Goal: Communication & Community: Share content

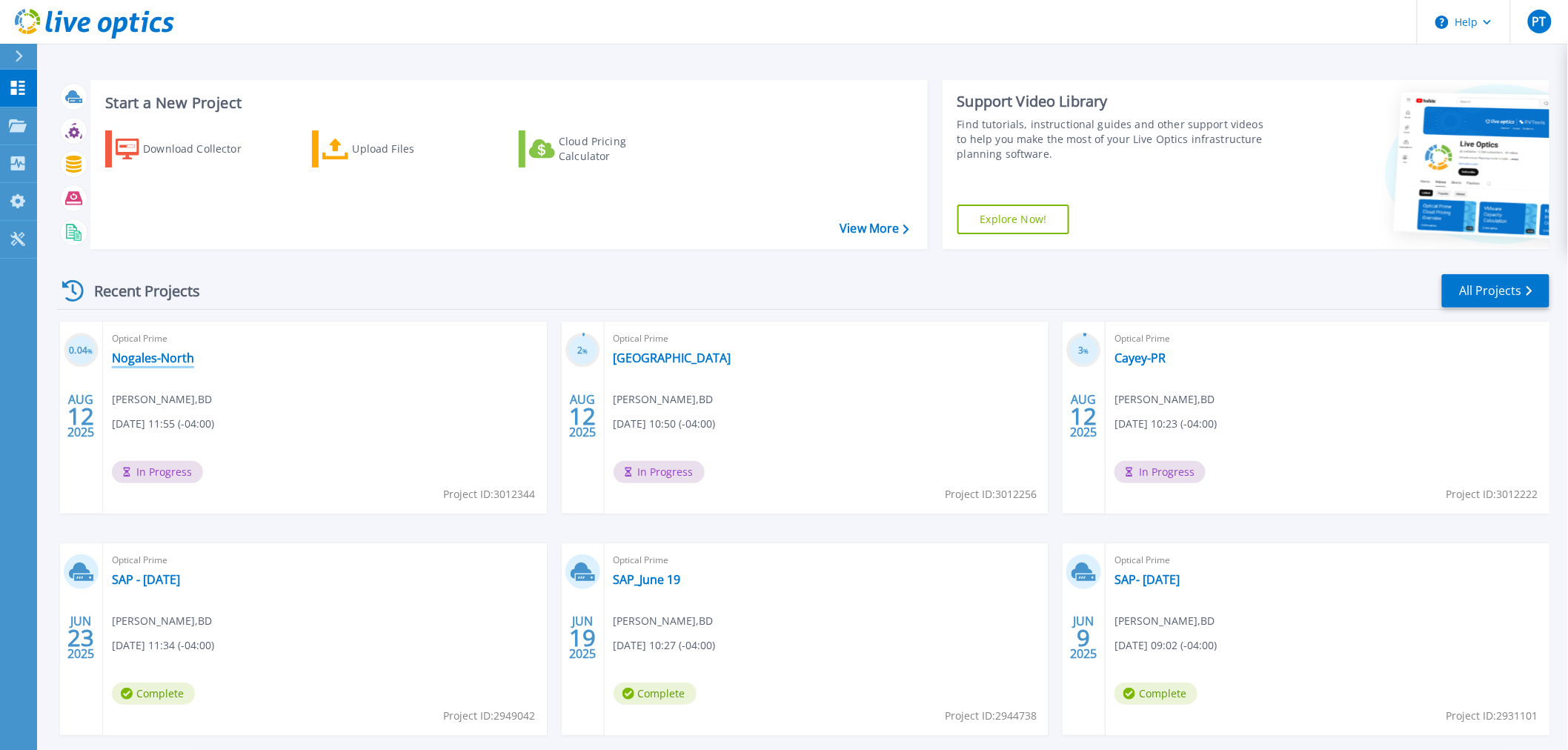
click at [163, 358] on link "Nogales-North" at bounding box center [153, 358] width 82 height 15
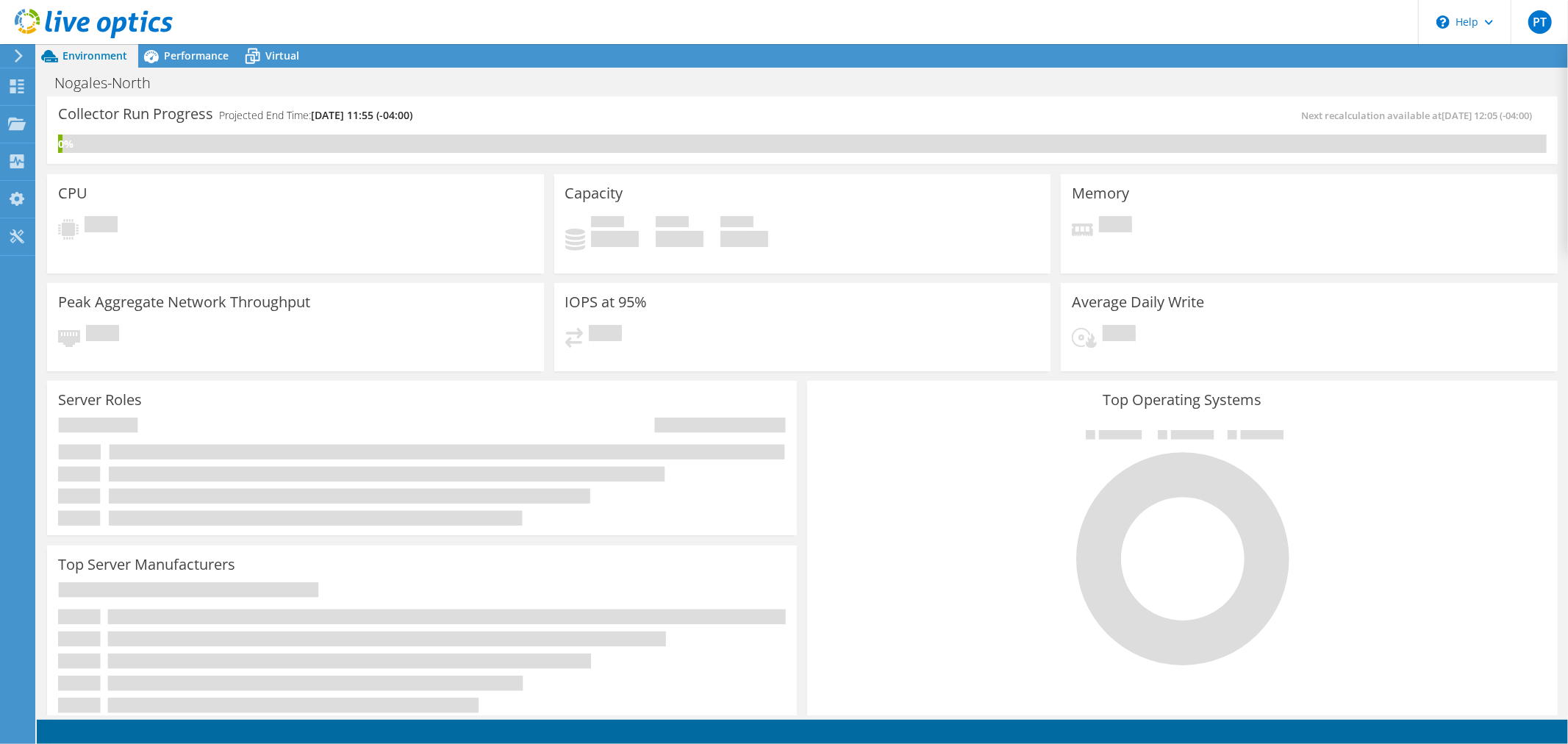
click at [24, 53] on icon at bounding box center [19, 55] width 11 height 14
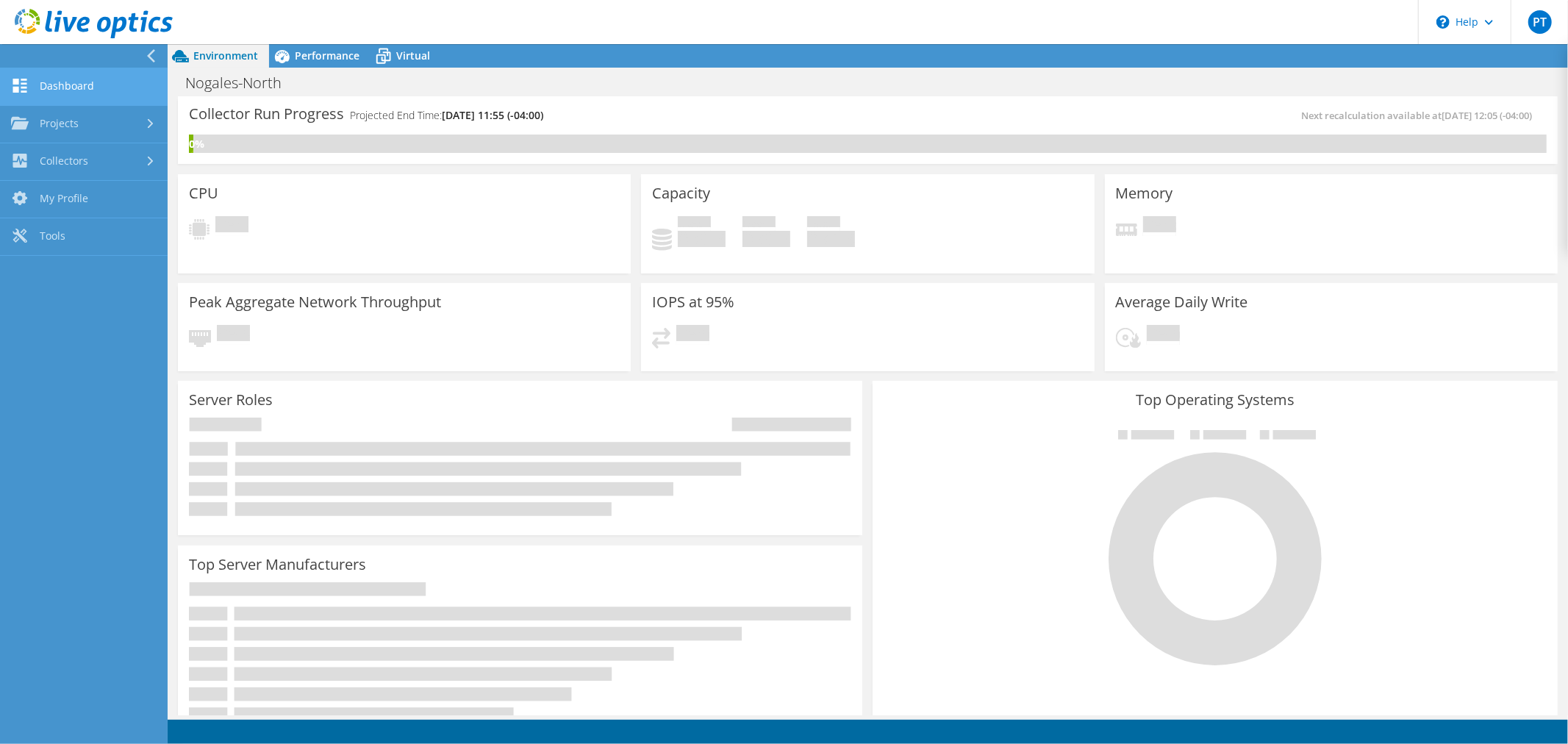
click at [69, 91] on link "Dashboard" at bounding box center [83, 86] width 168 height 37
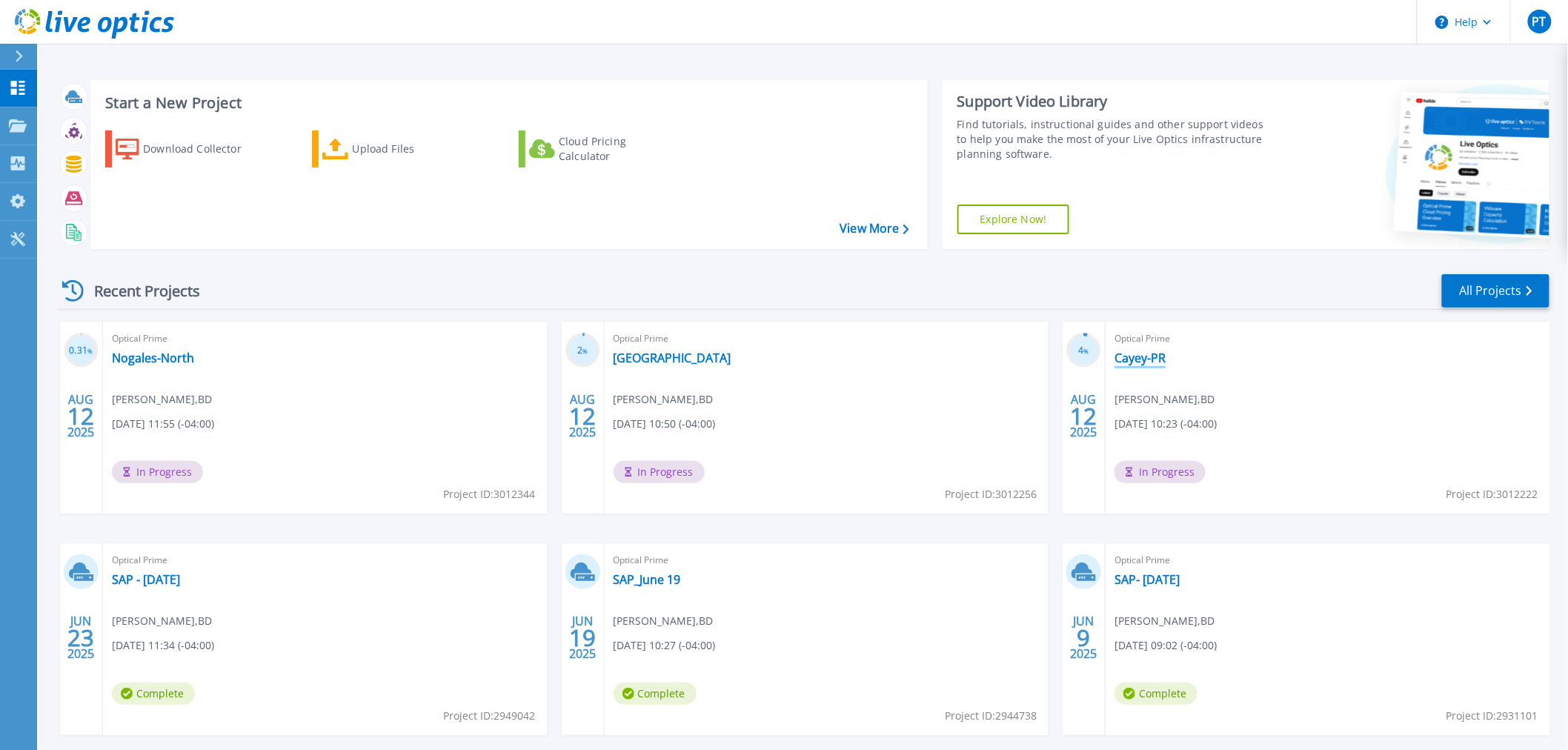
click at [1153, 358] on link "Cayey-PR" at bounding box center [1140, 358] width 51 height 15
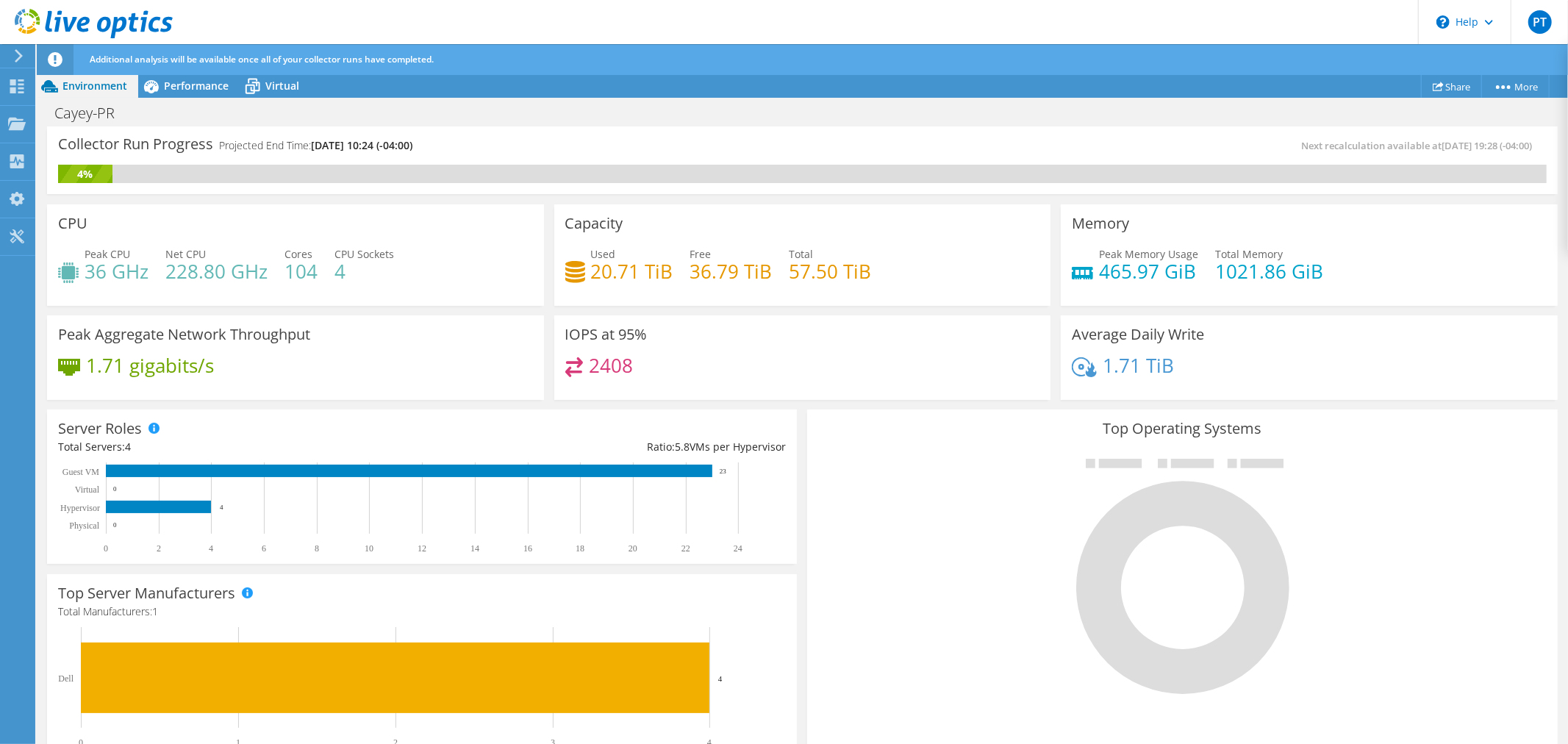
click at [966, 20] on header "PT End User Pankaj Tambe pankaj.tambe@bd.com BD My Profile Log Out \n Help Expl…" at bounding box center [784, 22] width 1568 height 44
click at [1444, 83] on link "Share" at bounding box center [1451, 86] width 61 height 23
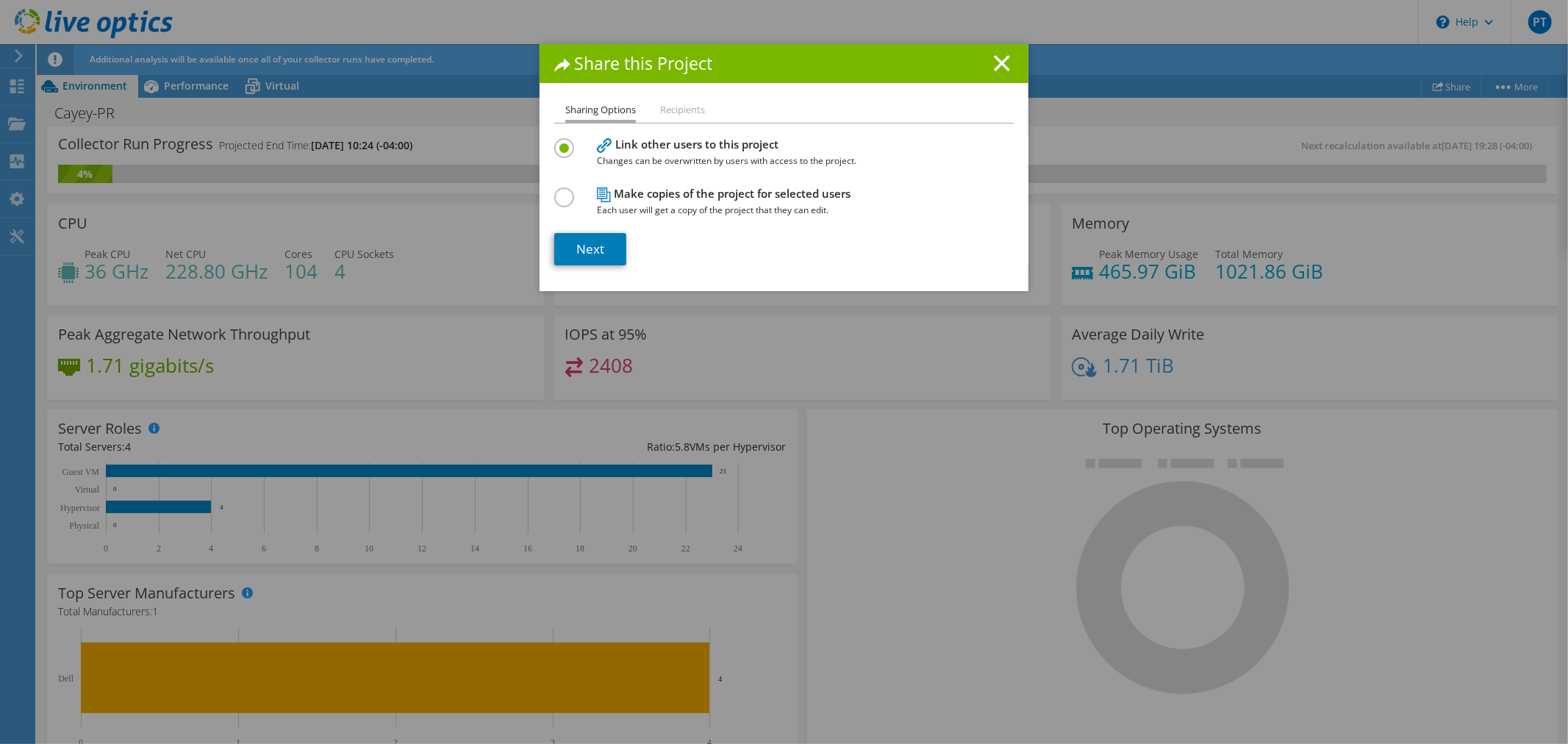
click at [556, 191] on label at bounding box center [567, 190] width 25 height 4
click at [0, 0] on input "radio" at bounding box center [0, 0] width 0 height 0
click at [560, 142] on label at bounding box center [567, 140] width 25 height 4
click at [0, 0] on input "radio" at bounding box center [0, 0] width 0 height 0
click at [579, 240] on link "Next" at bounding box center [589, 250] width 72 height 33
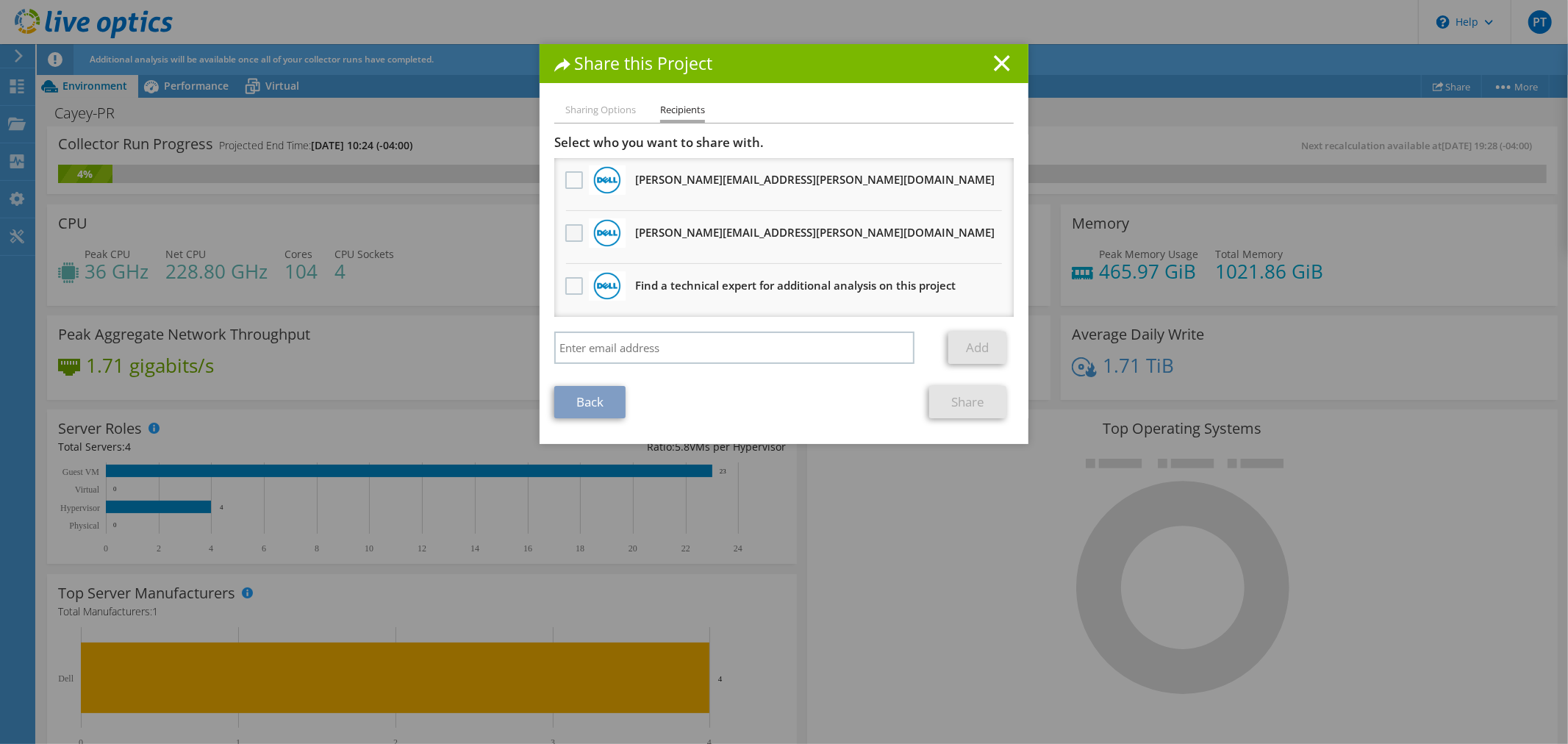
click at [566, 227] on label at bounding box center [576, 232] width 22 height 17
click at [0, 0] on input "checkbox" at bounding box center [0, 0] width 0 height 0
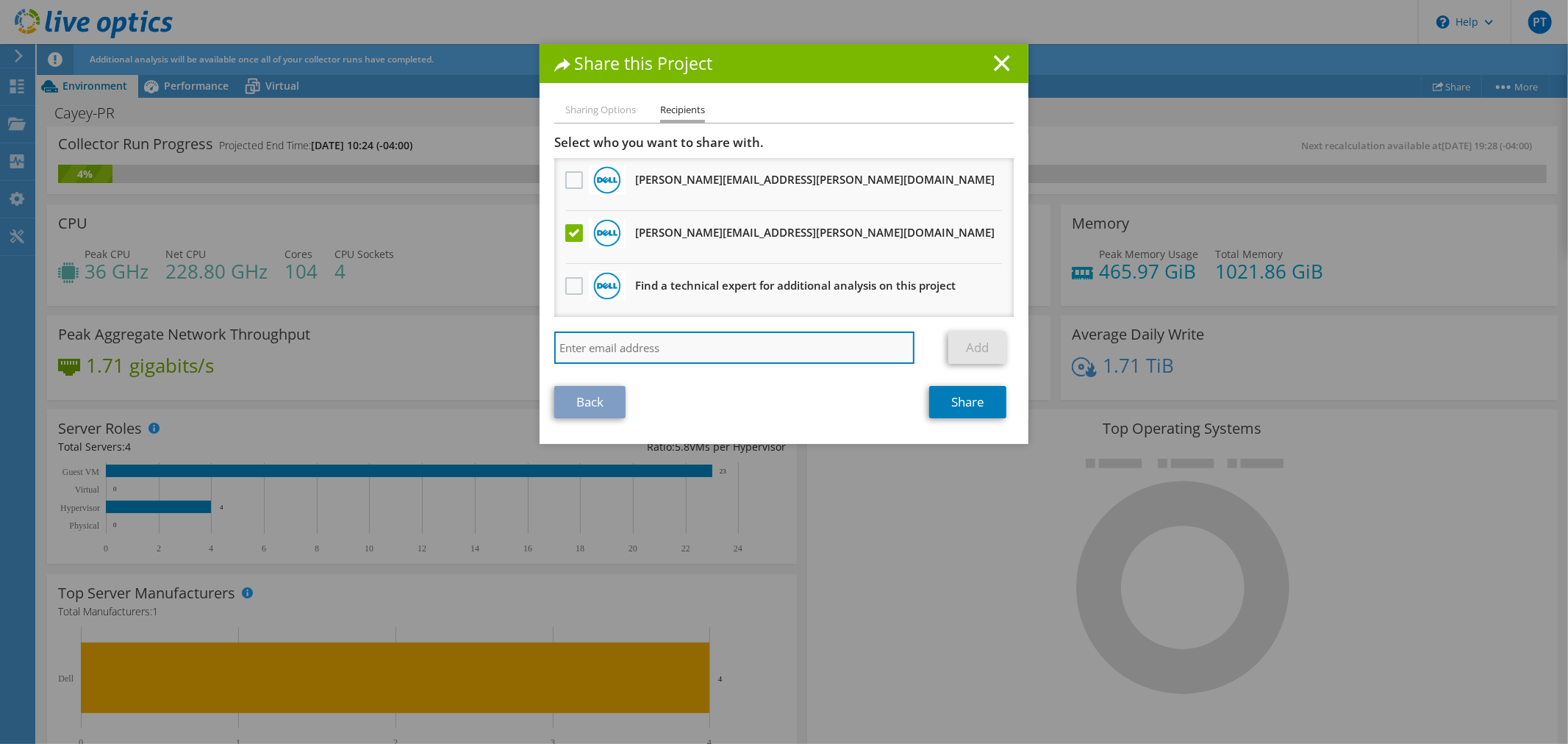
click at [685, 344] on input "search" at bounding box center [734, 348] width 360 height 33
paste input "Kurup, Rohit <rohit.kurup@dell.com>"
type input "rohit.kurup@dell.com"
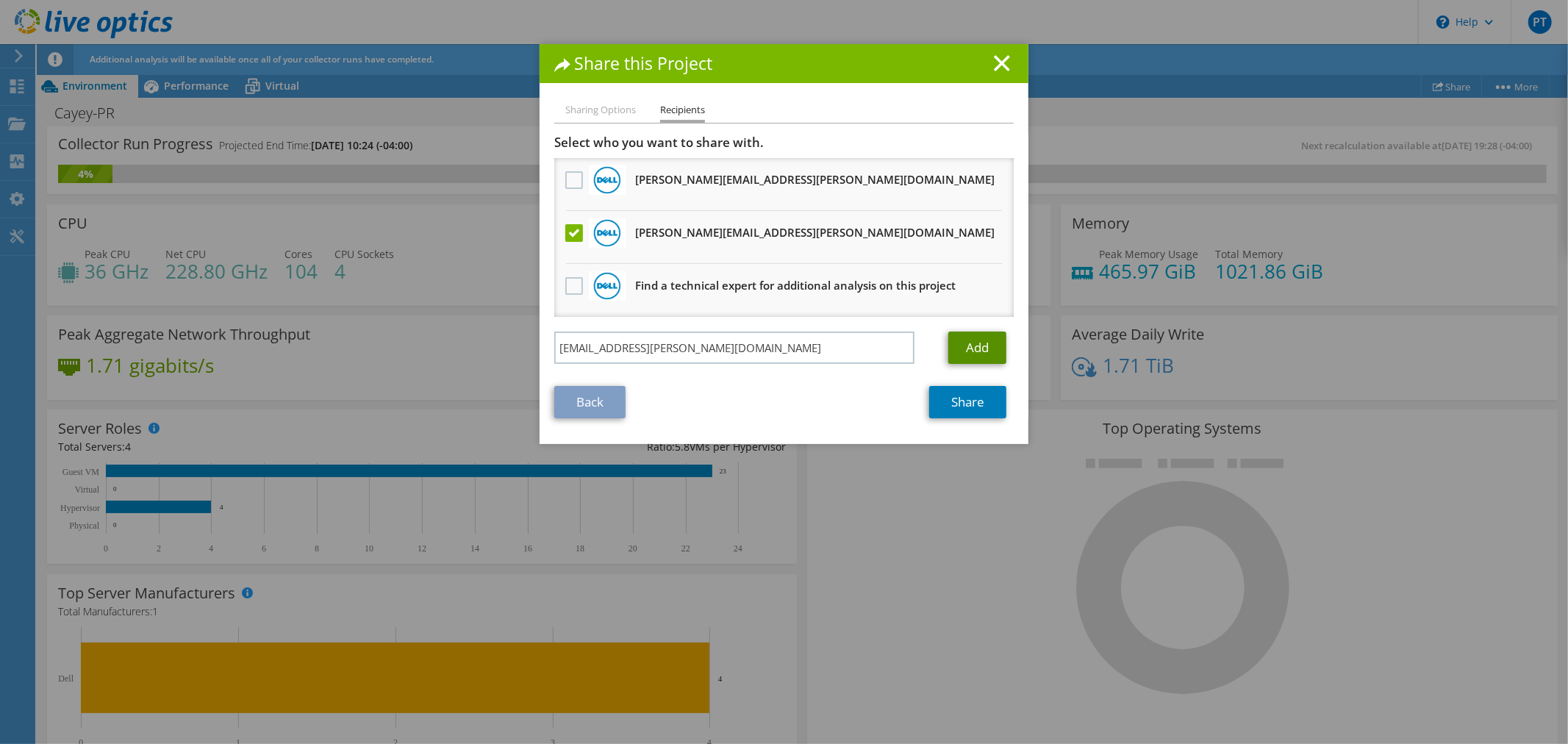
click at [979, 339] on link "Add" at bounding box center [977, 348] width 58 height 33
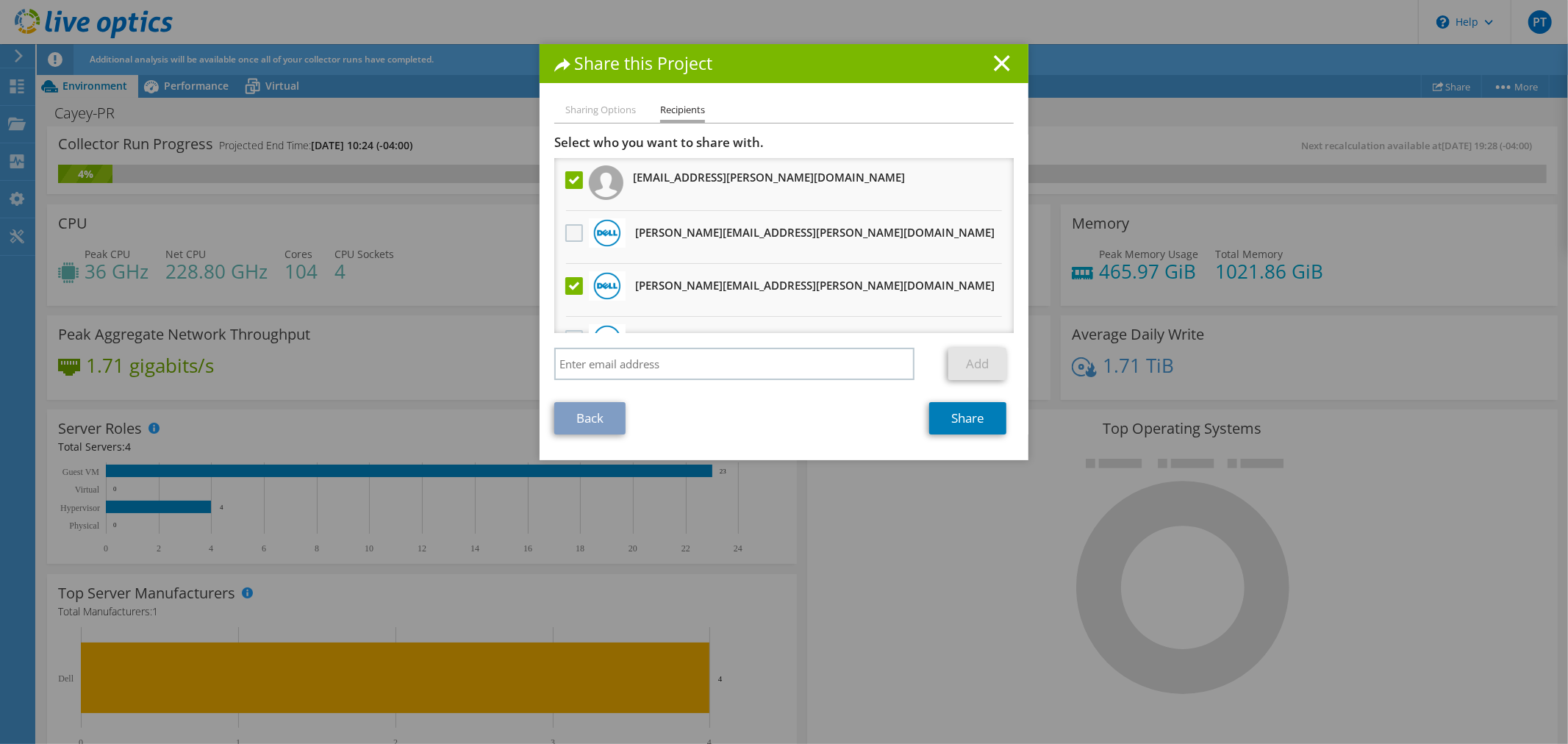
click at [569, 232] on label at bounding box center [576, 232] width 22 height 17
click at [0, 0] on input "checkbox" at bounding box center [0, 0] width 0 height 0
click at [950, 419] on link "Share" at bounding box center [967, 418] width 77 height 33
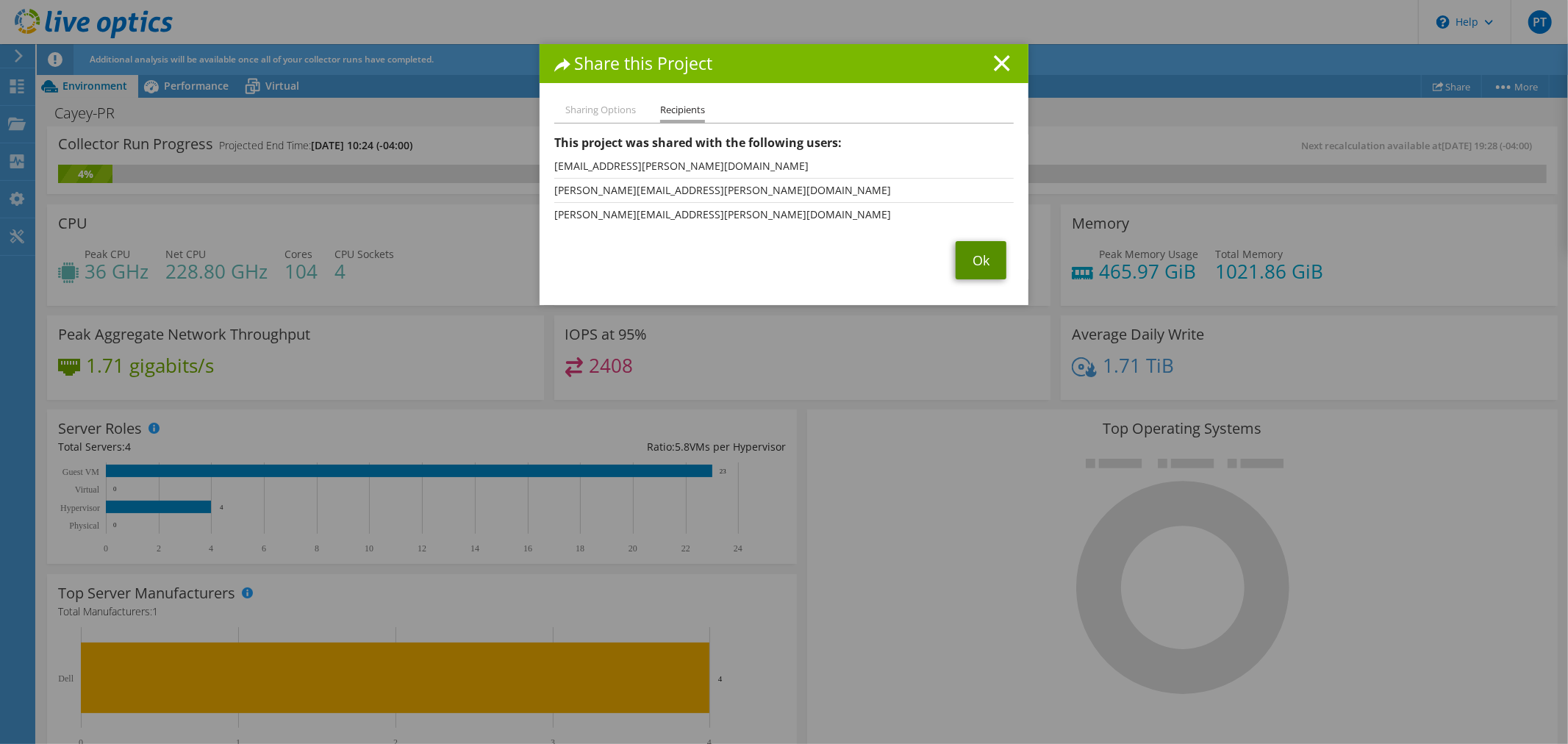
click at [966, 258] on link "Ok" at bounding box center [981, 260] width 51 height 38
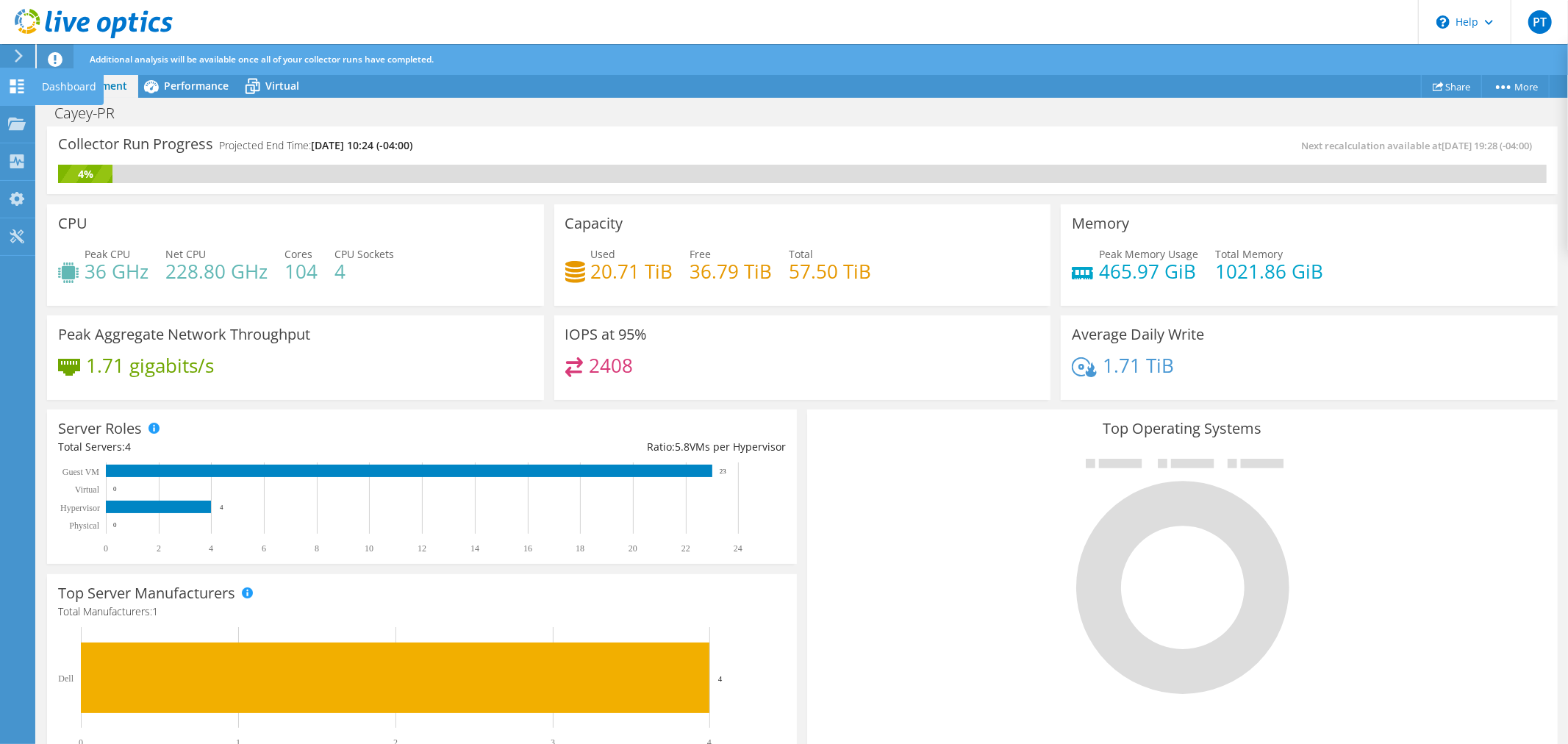
click at [8, 83] on icon at bounding box center [16, 86] width 17 height 14
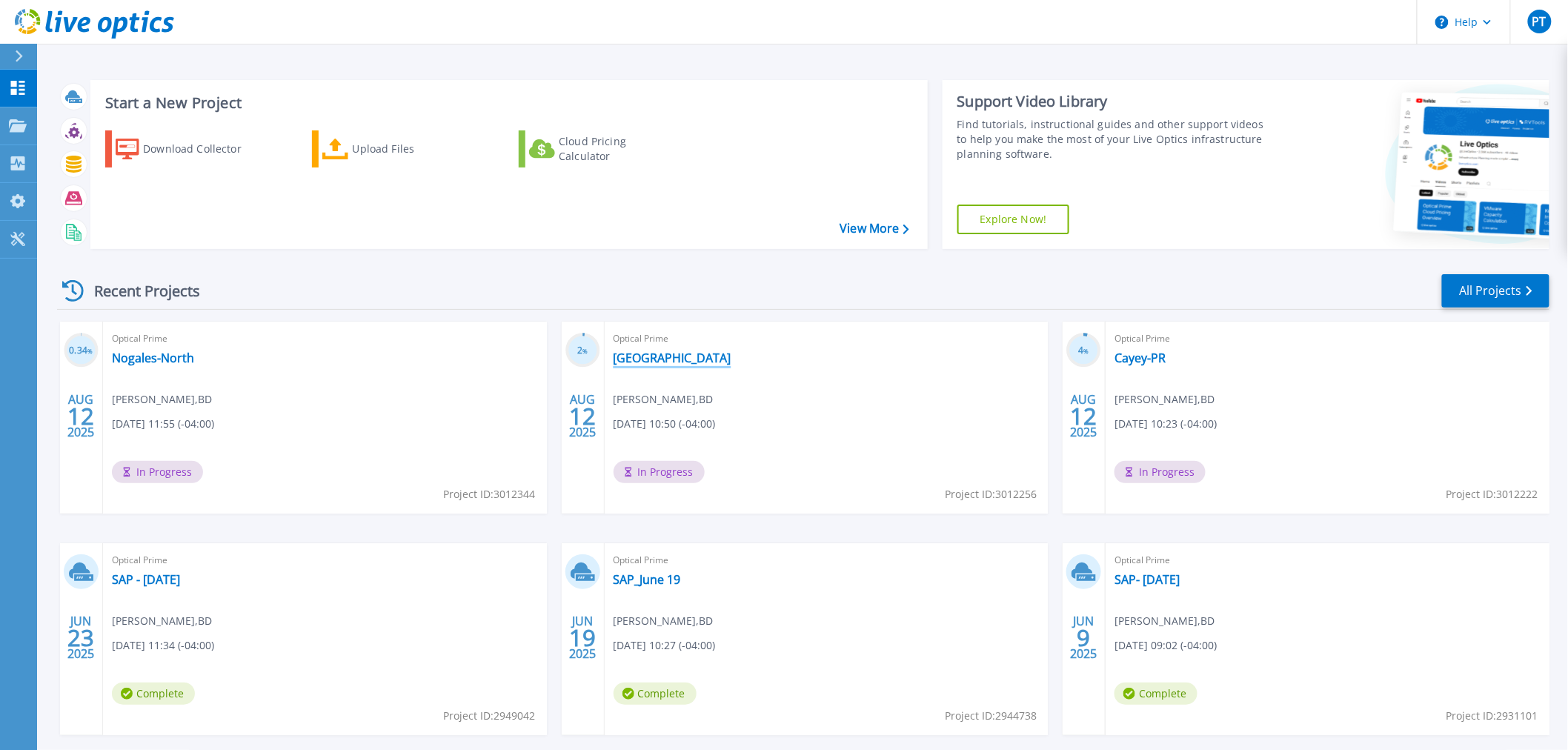
click at [652, 359] on link "[GEOGRAPHIC_DATA]" at bounding box center [672, 358] width 118 height 15
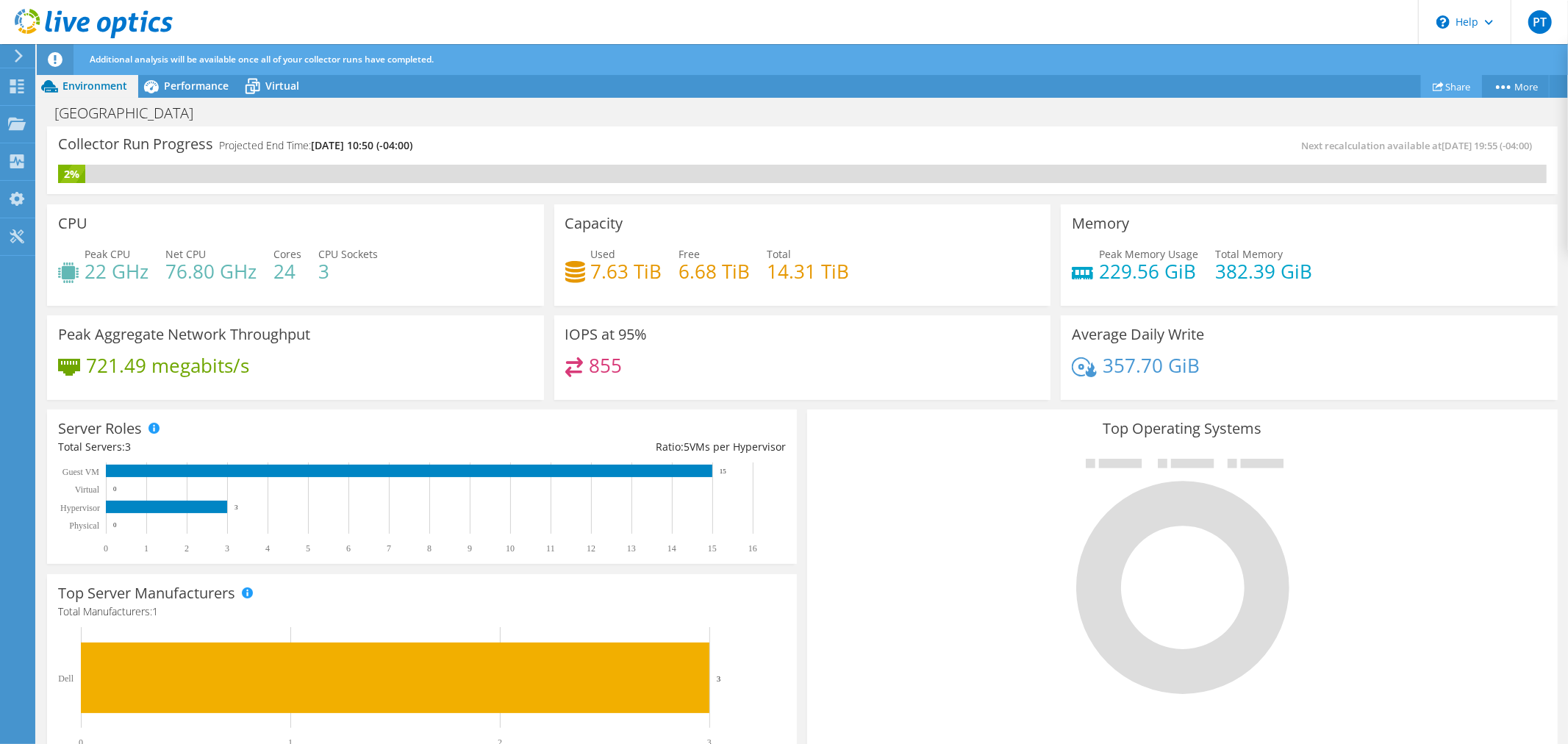
click at [1449, 84] on link "Share" at bounding box center [1451, 86] width 61 height 23
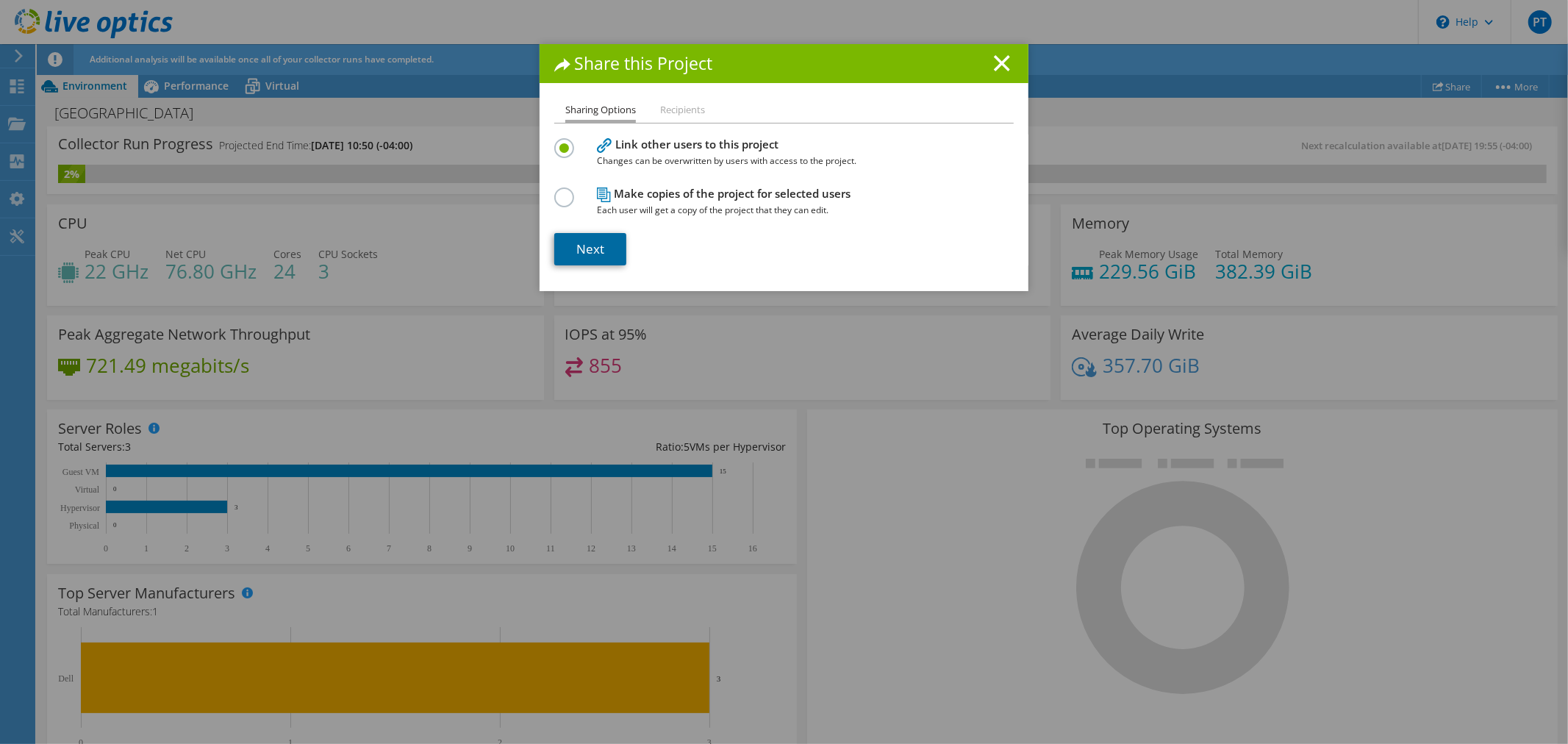
click at [582, 241] on link "Next" at bounding box center [589, 250] width 72 height 33
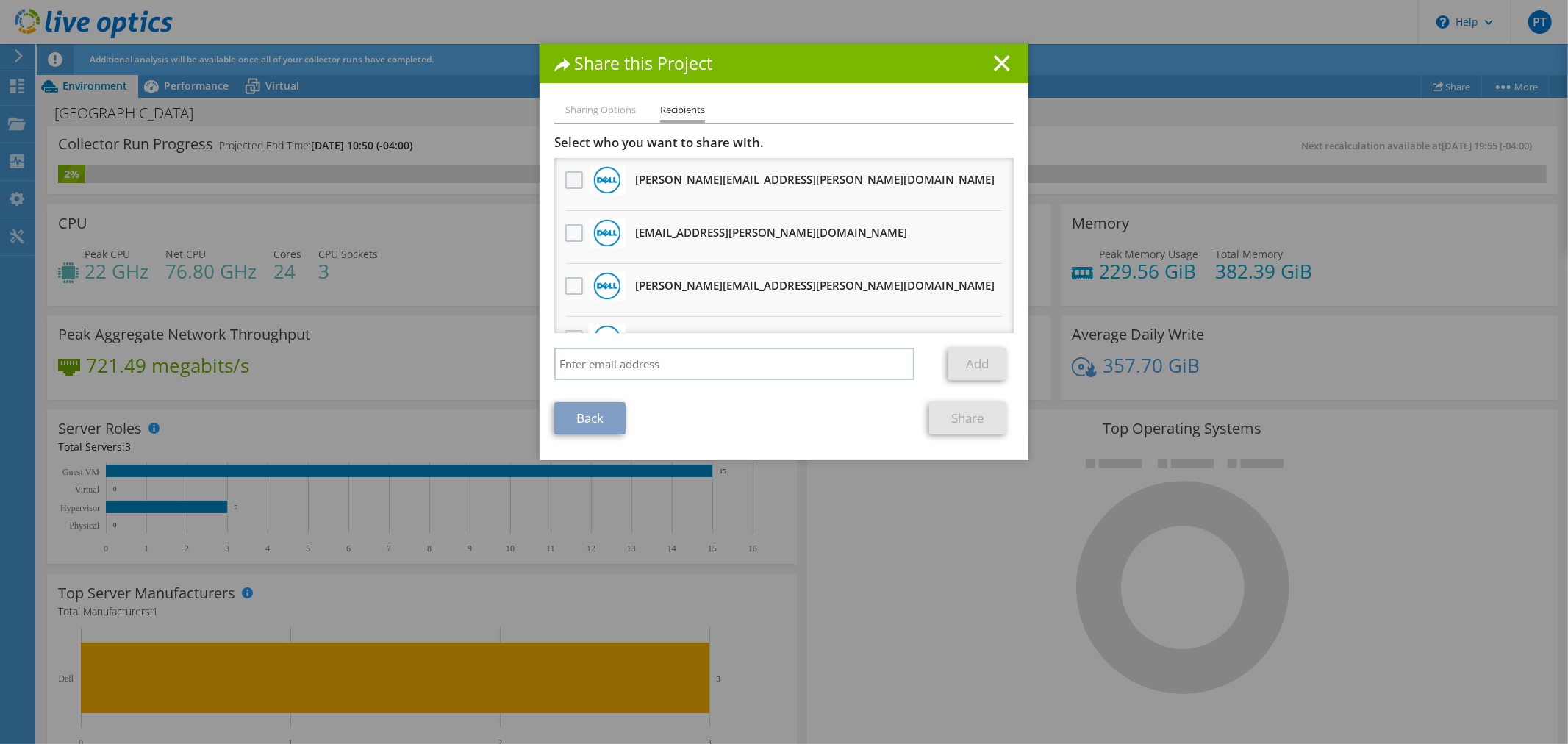
click at [567, 182] on label at bounding box center [576, 180] width 22 height 17
click at [0, 0] on input "checkbox" at bounding box center [0, 0] width 0 height 0
click at [568, 224] on label at bounding box center [576, 232] width 22 height 17
click at [0, 0] on input "checkbox" at bounding box center [0, 0] width 0 height 0
click at [568, 281] on label at bounding box center [576, 286] width 22 height 17
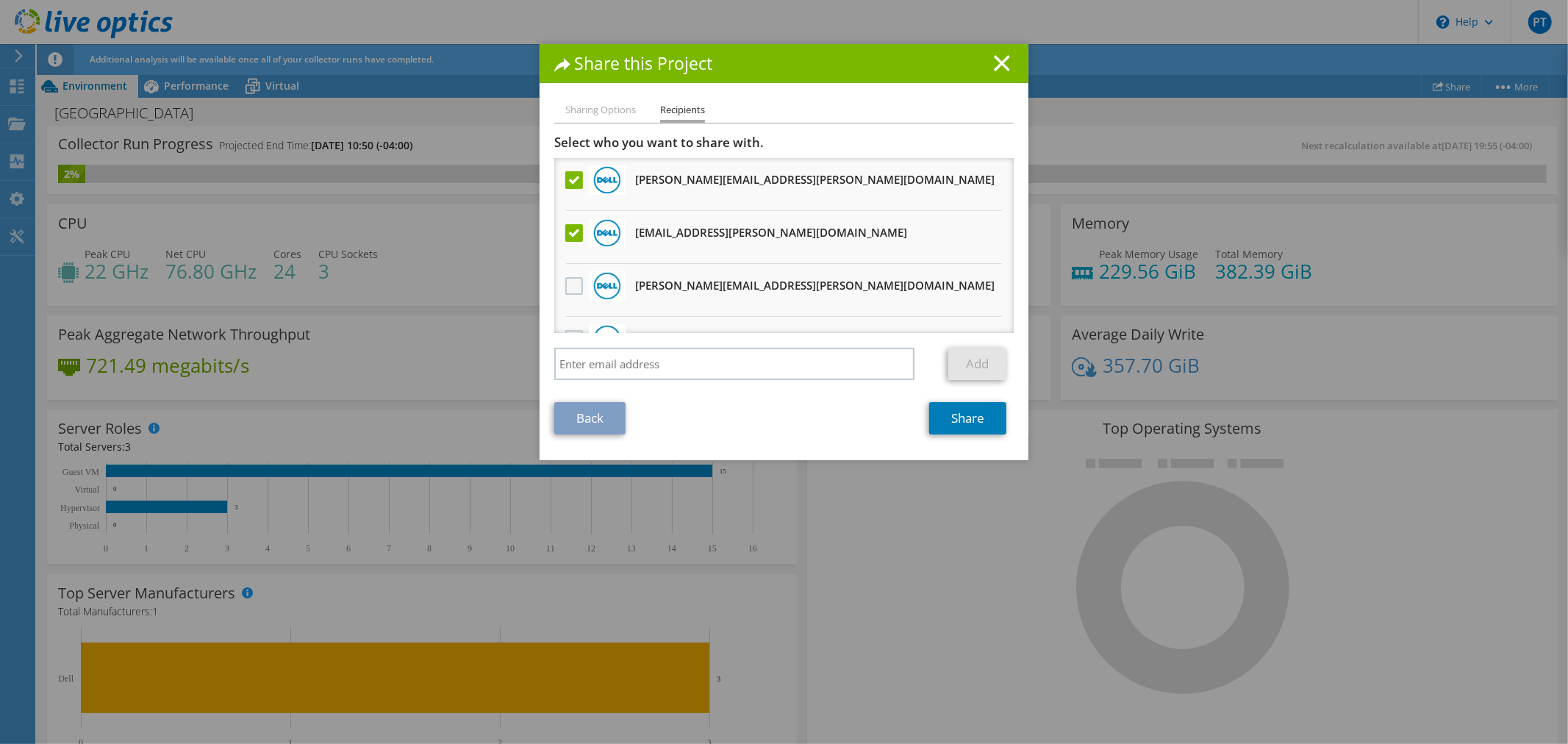
click at [0, 0] on input "checkbox" at bounding box center [0, 0] width 0 height 0
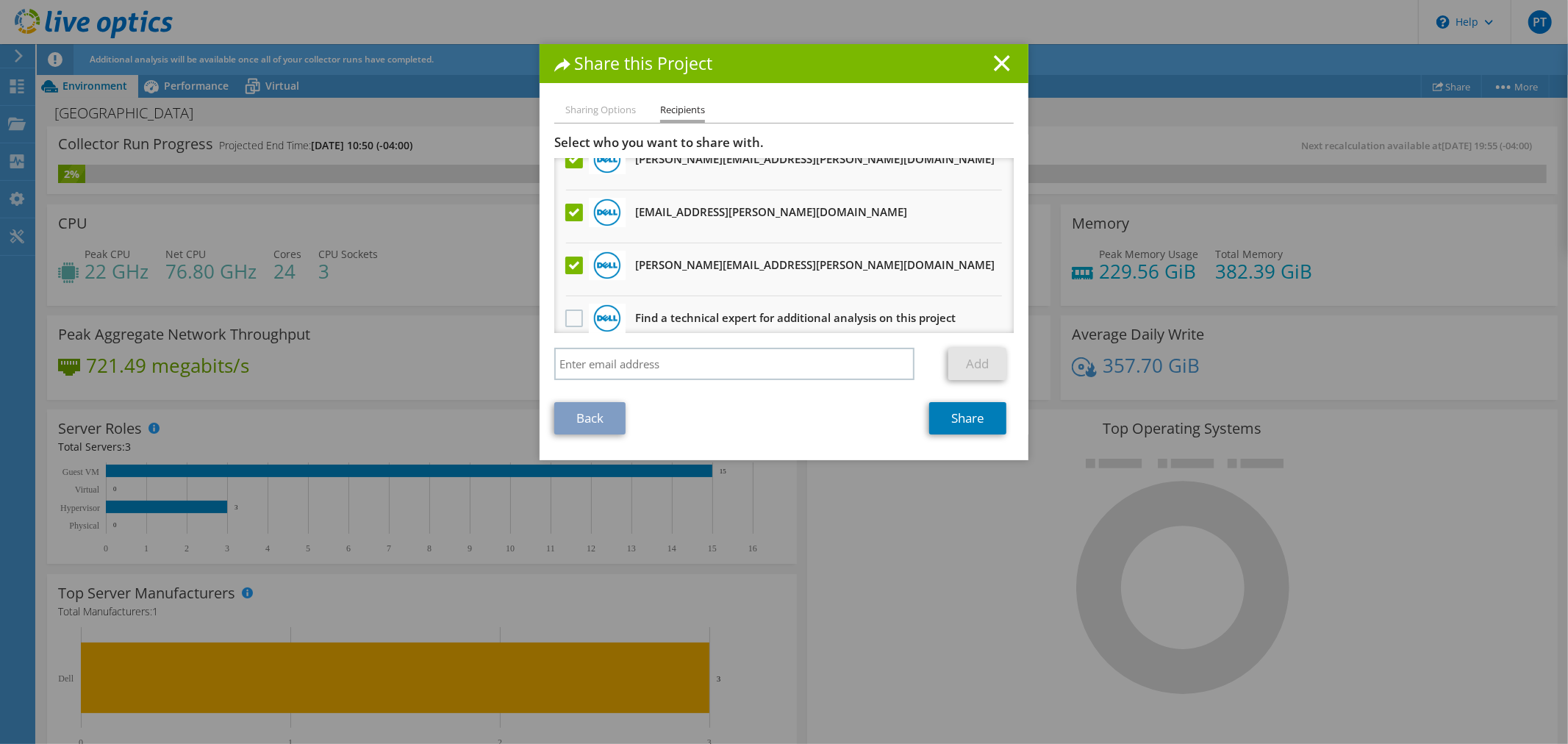
scroll to position [31, 0]
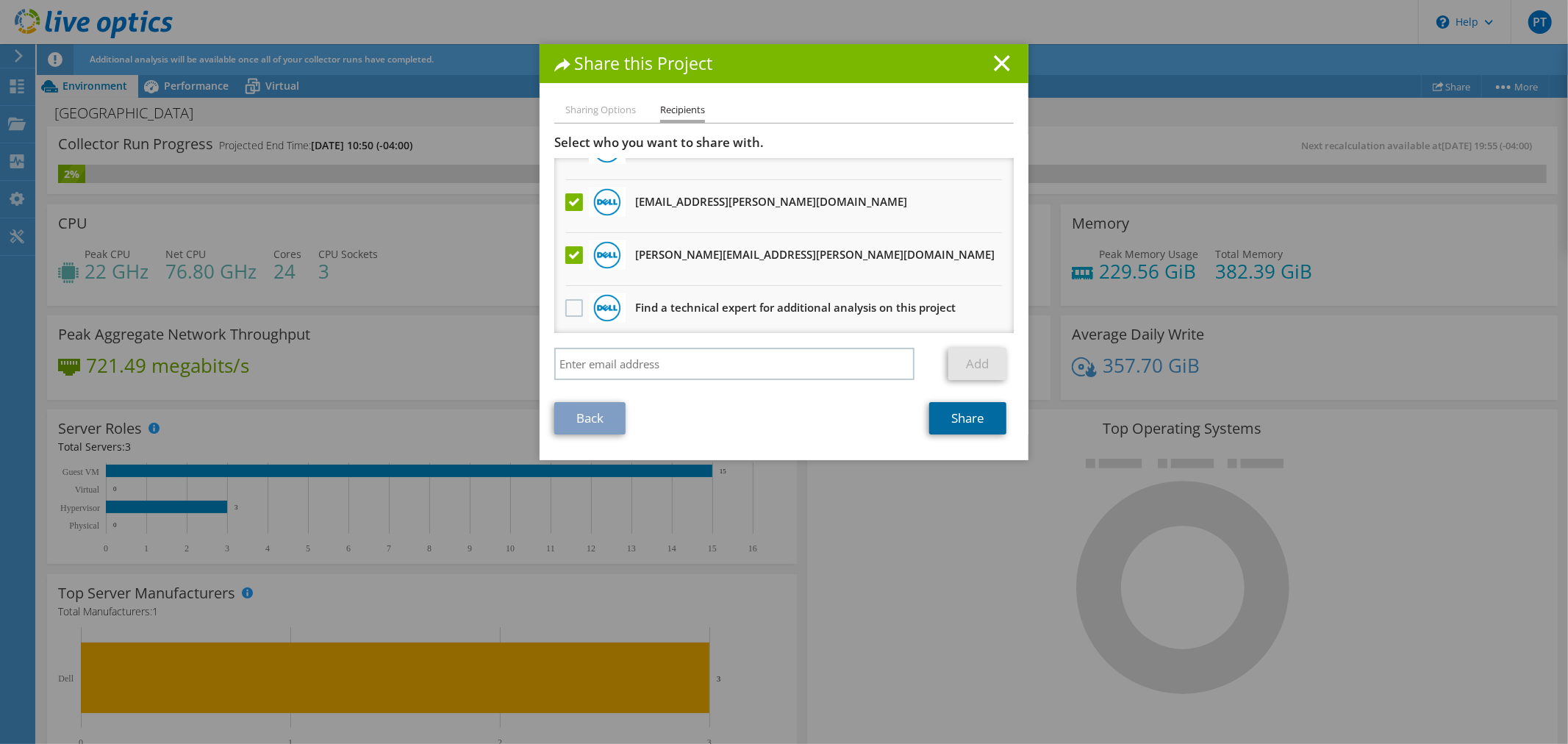
click at [961, 417] on link "Share" at bounding box center [967, 418] width 77 height 33
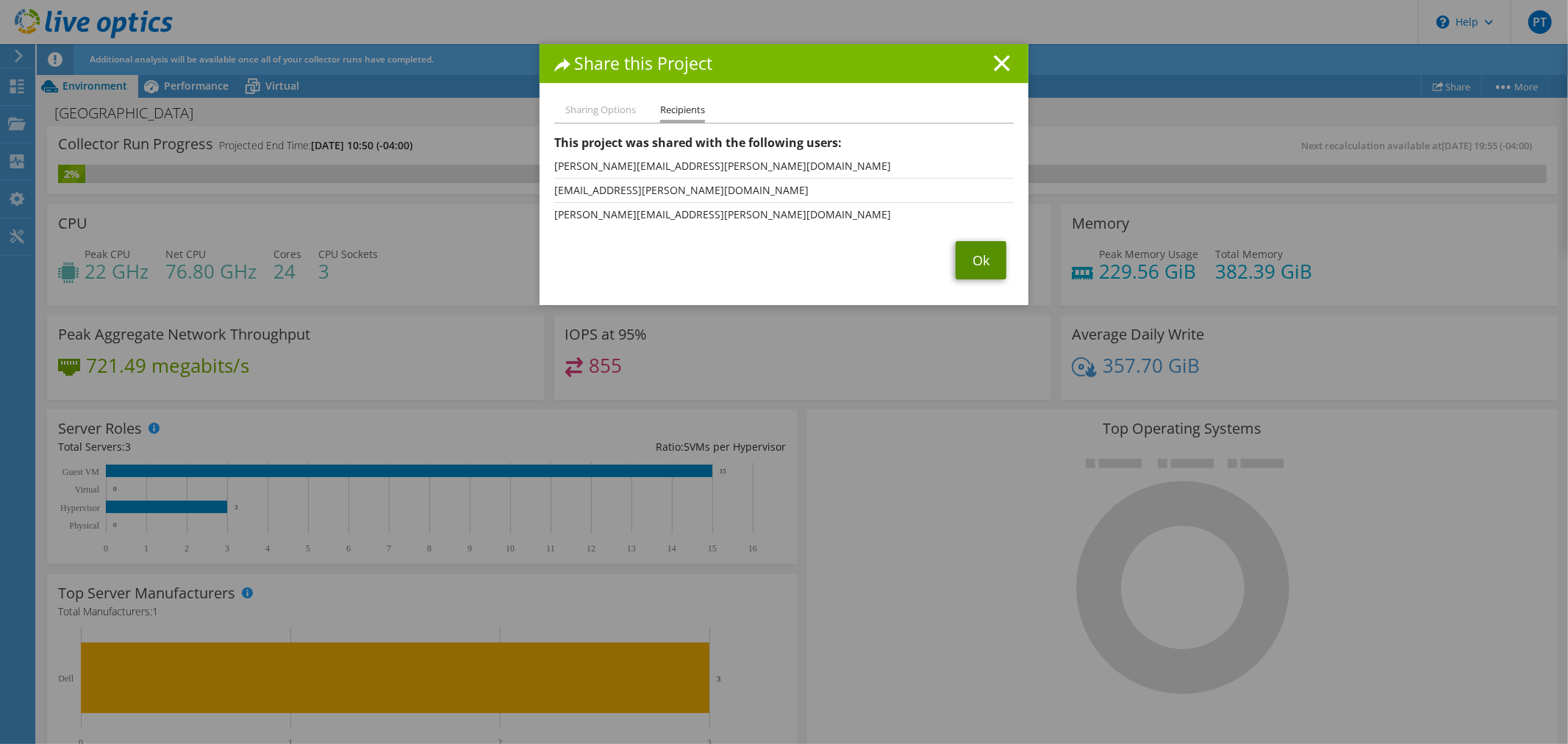
click at [969, 263] on link "Ok" at bounding box center [981, 260] width 51 height 38
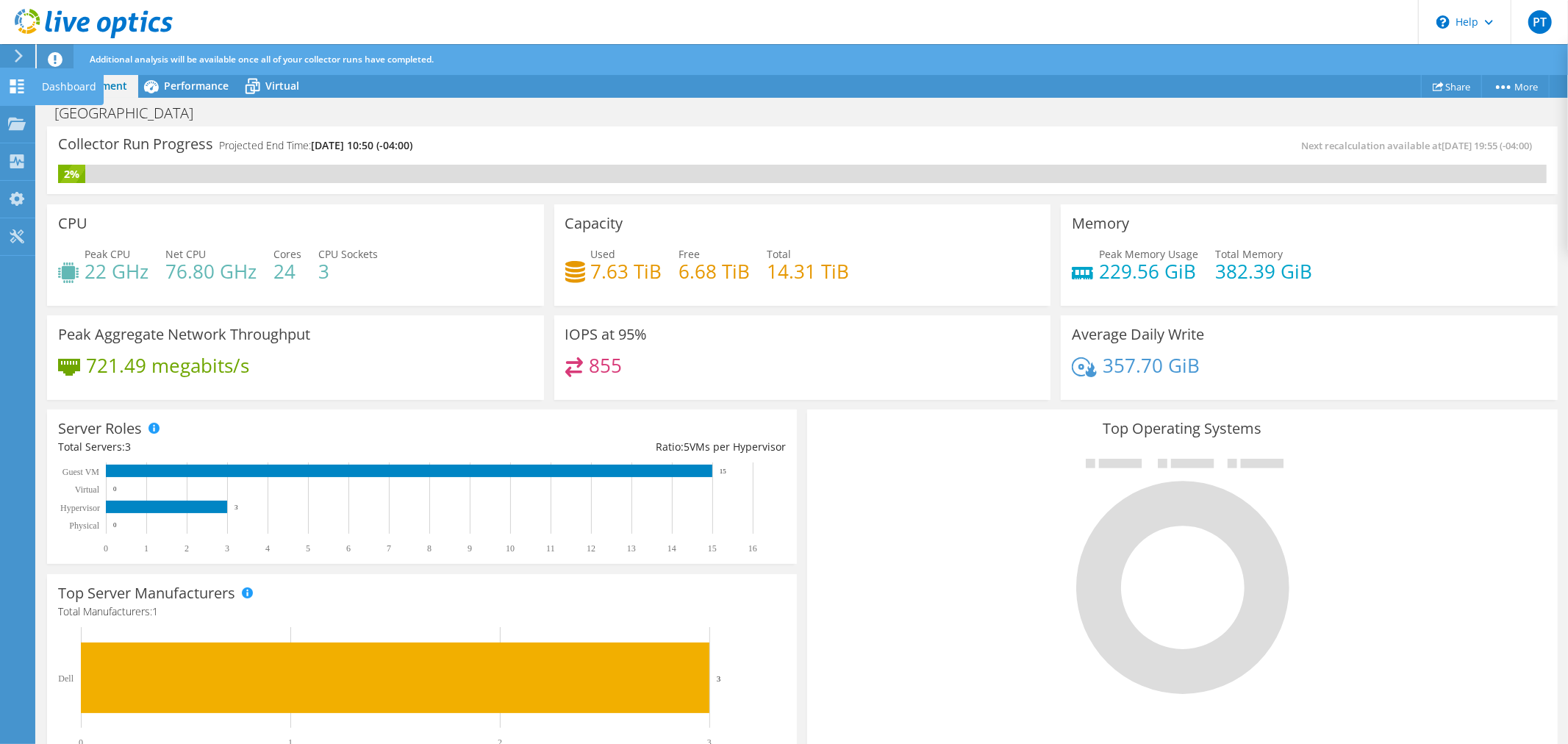
click at [18, 91] on use at bounding box center [16, 86] width 14 height 14
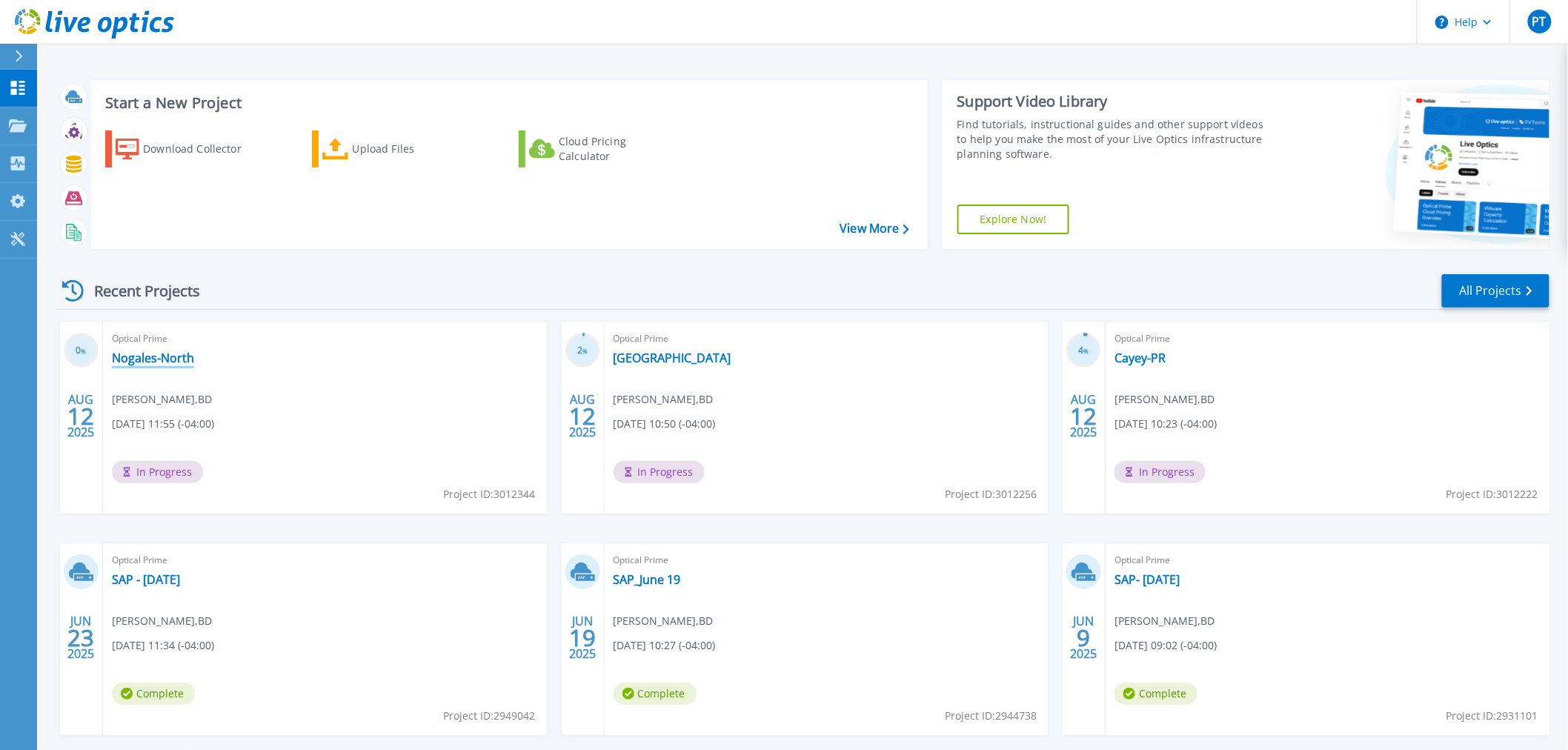
click at [183, 354] on link "Nogales-North" at bounding box center [153, 358] width 82 height 15
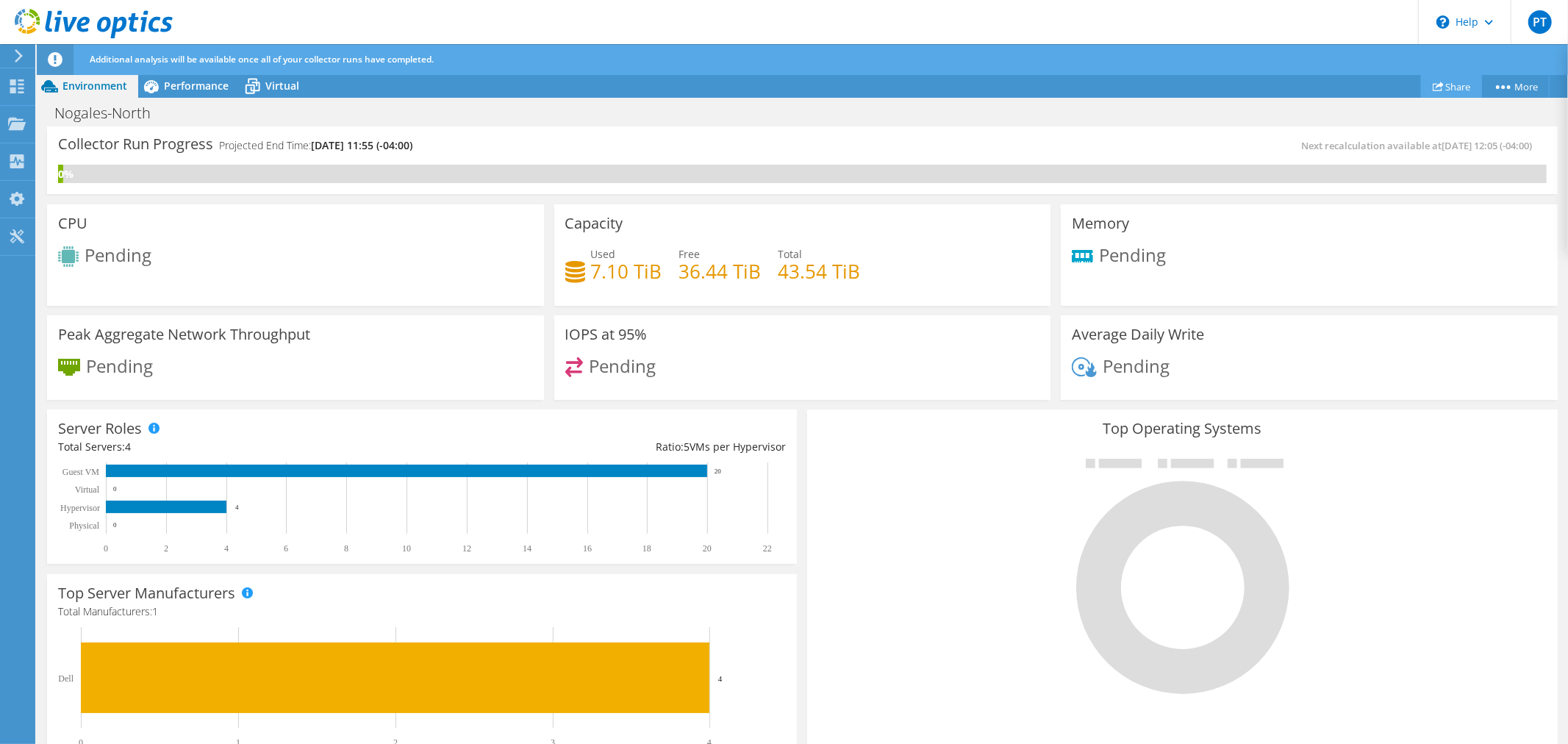
click at [1439, 82] on link "Share" at bounding box center [1451, 86] width 61 height 23
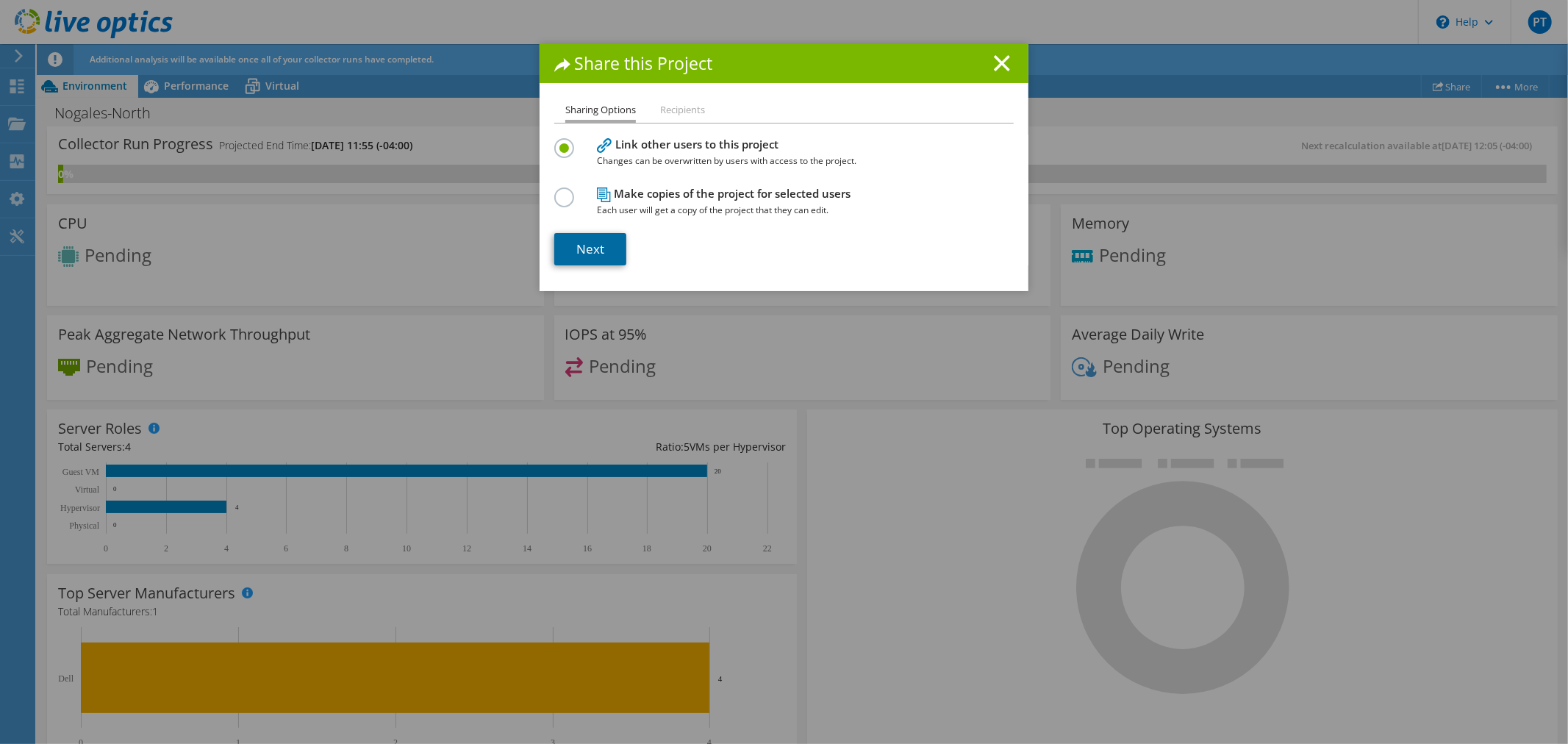
click at [577, 240] on link "Next" at bounding box center [589, 250] width 72 height 33
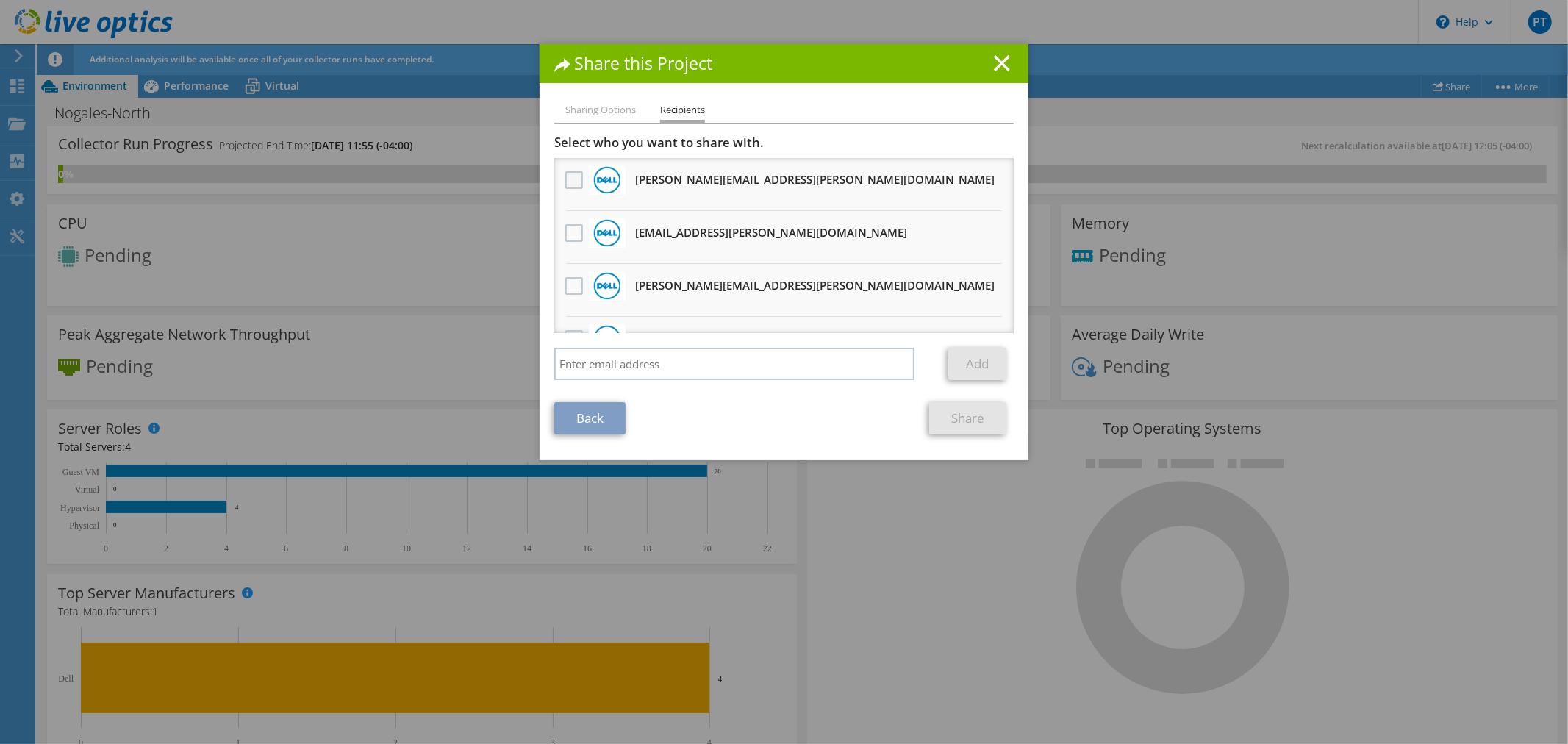
click at [565, 178] on label at bounding box center [576, 180] width 22 height 17
click at [0, 0] on input "checkbox" at bounding box center [0, 0] width 0 height 0
click at [574, 224] on label at bounding box center [576, 232] width 22 height 17
click at [0, 0] on input "checkbox" at bounding box center [0, 0] width 0 height 0
click at [565, 278] on label at bounding box center [576, 286] width 22 height 17
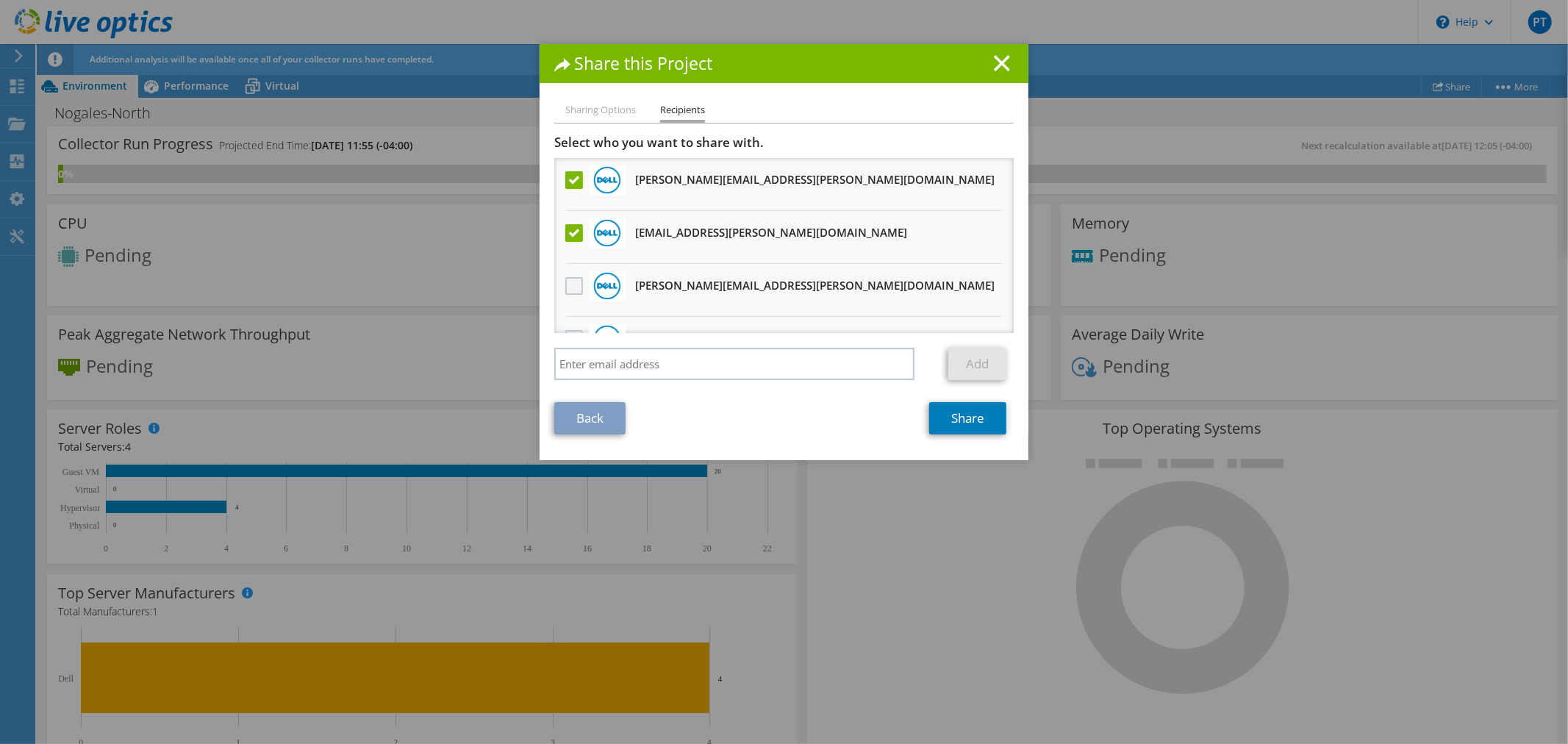
click at [0, 0] on input "checkbox" at bounding box center [0, 0] width 0 height 0
click at [963, 417] on link "Share" at bounding box center [967, 418] width 77 height 33
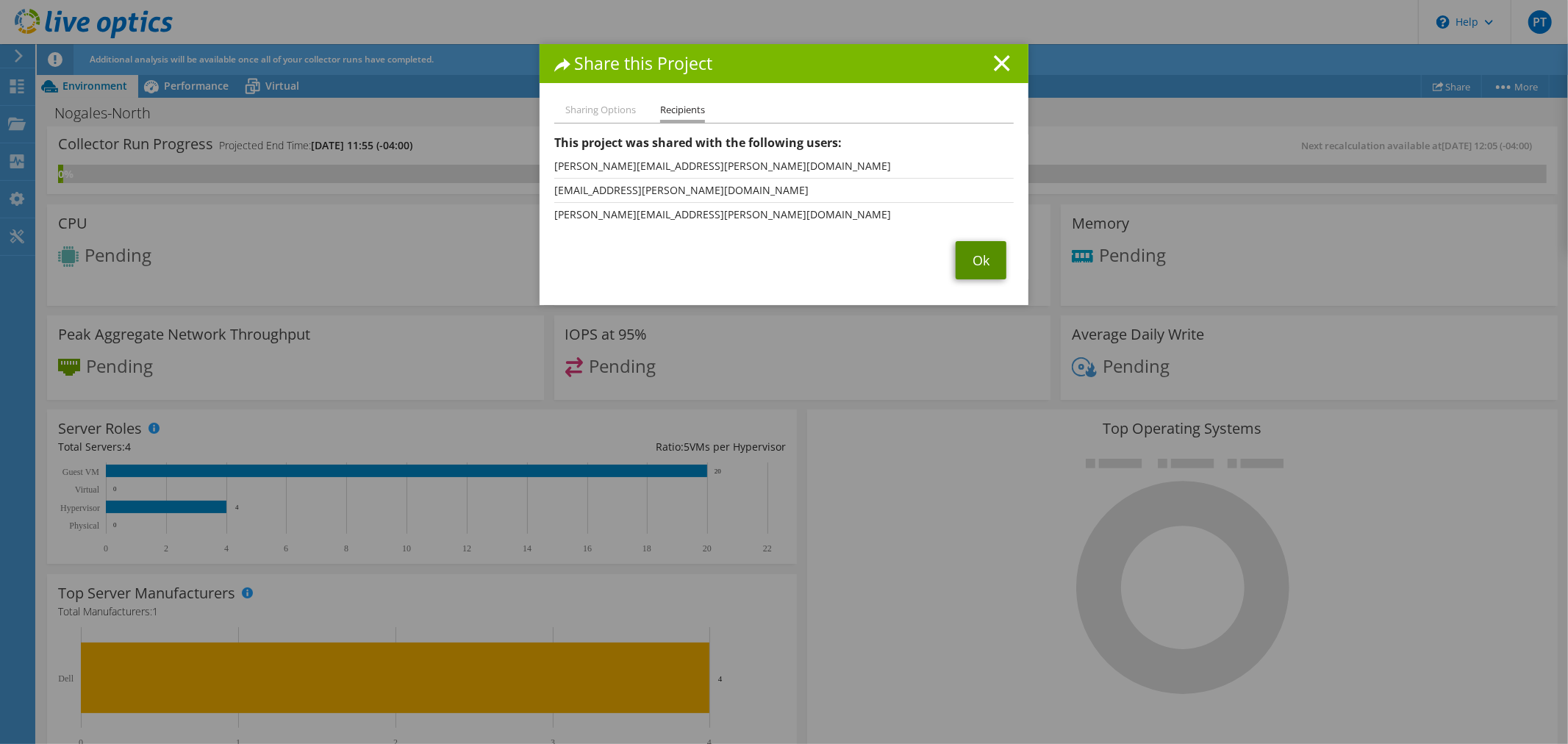
click at [965, 260] on link "Ok" at bounding box center [981, 260] width 51 height 38
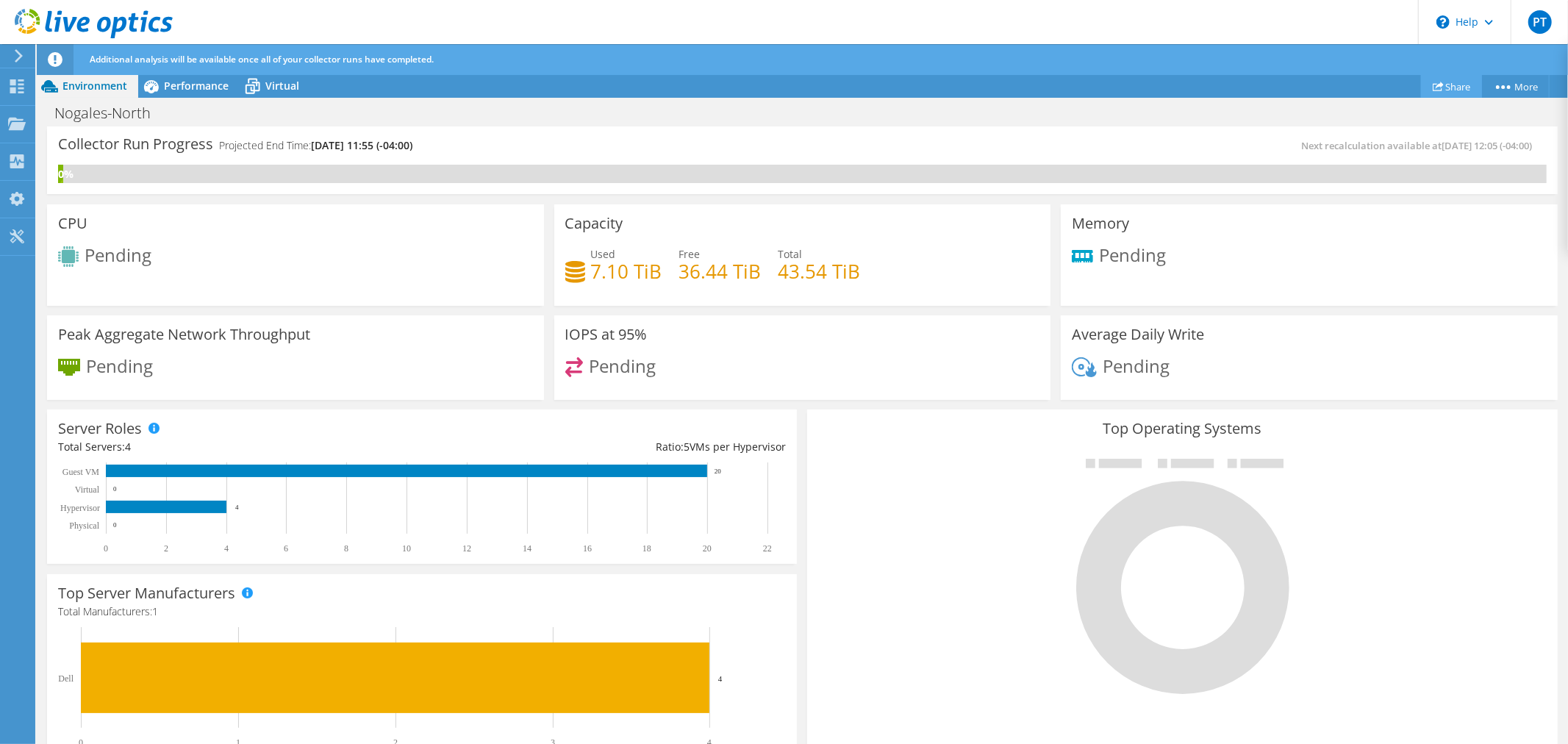
click at [1437, 85] on icon at bounding box center [1437, 86] width 11 height 11
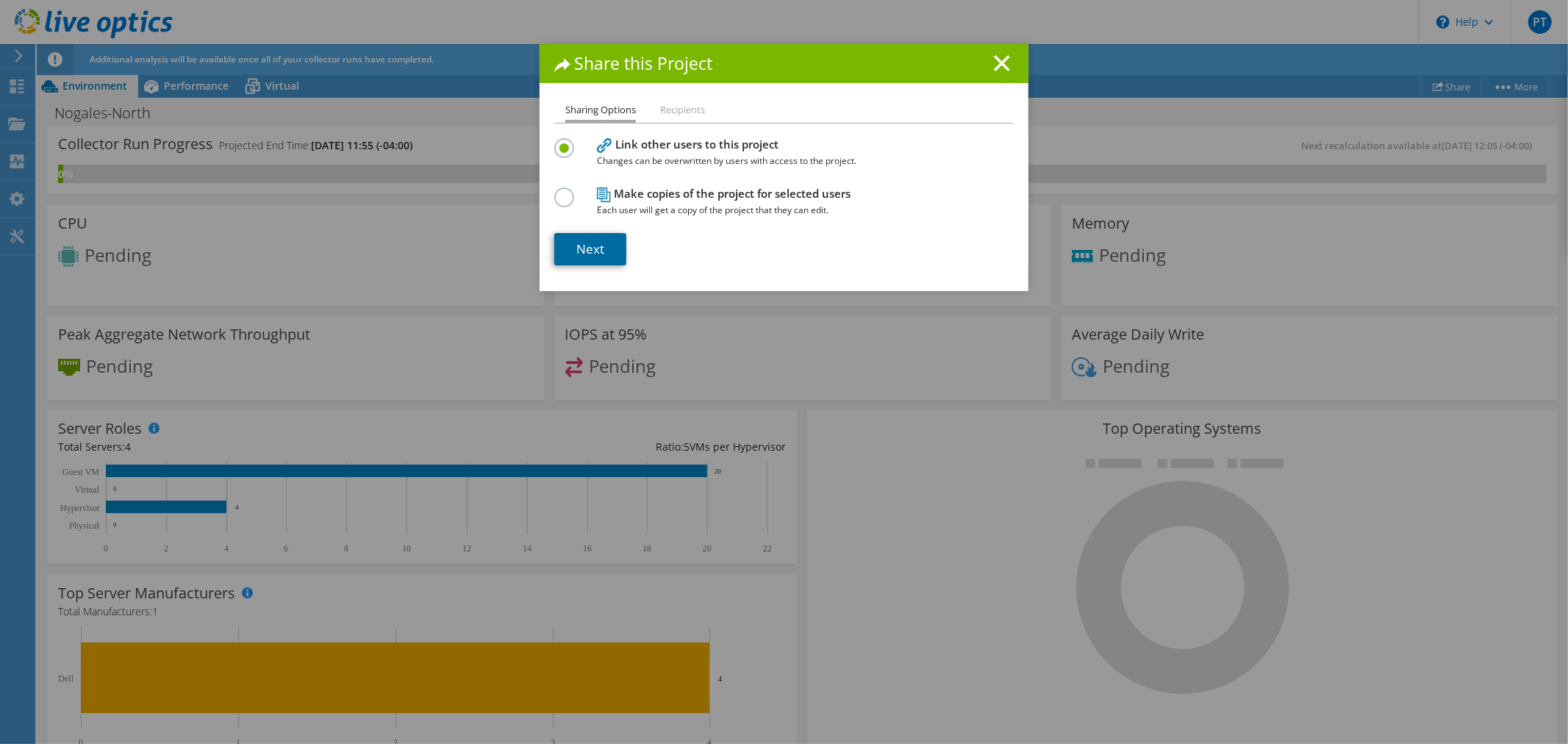
click at [586, 247] on link "Next" at bounding box center [589, 250] width 72 height 33
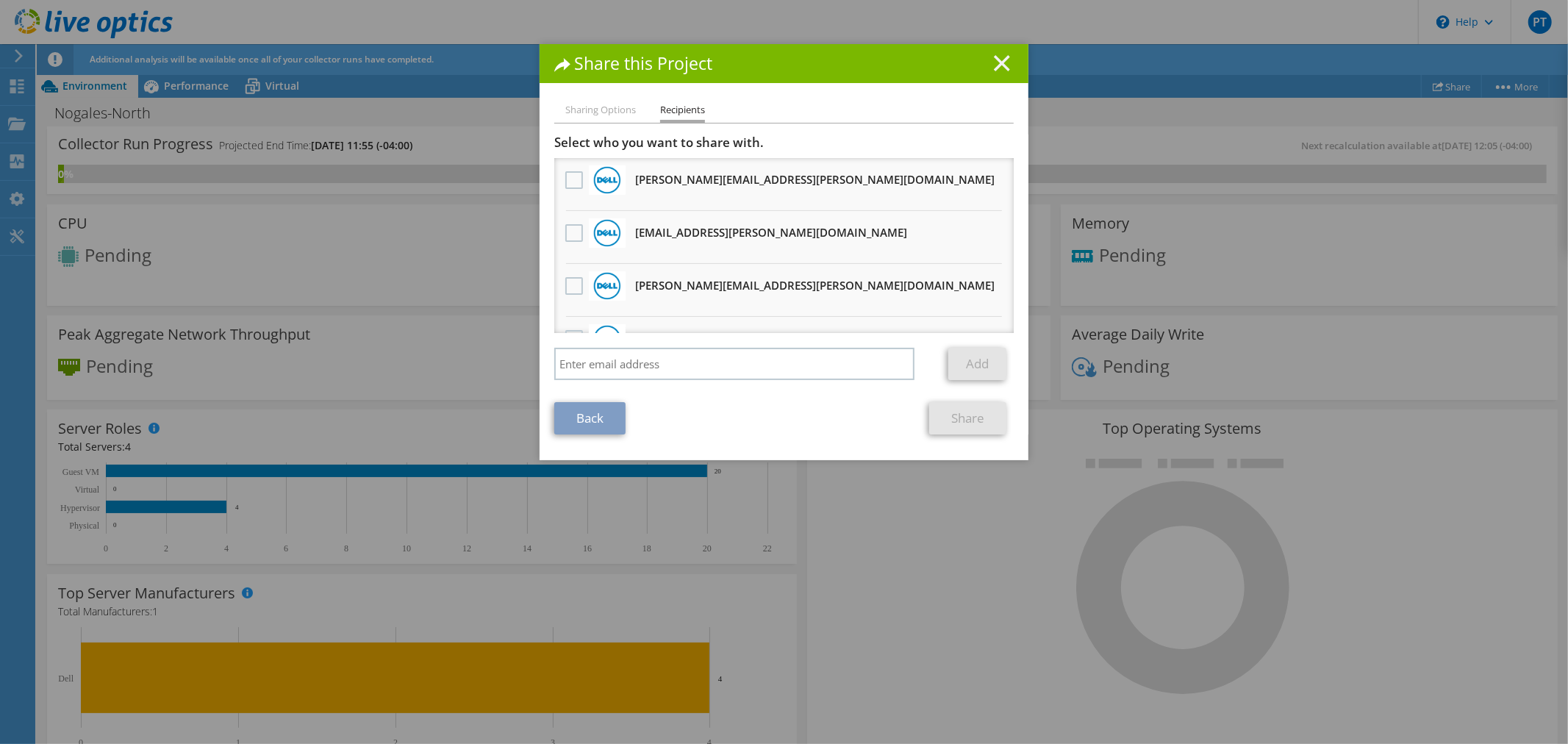
click at [998, 59] on line at bounding box center [1001, 64] width 15 height 15
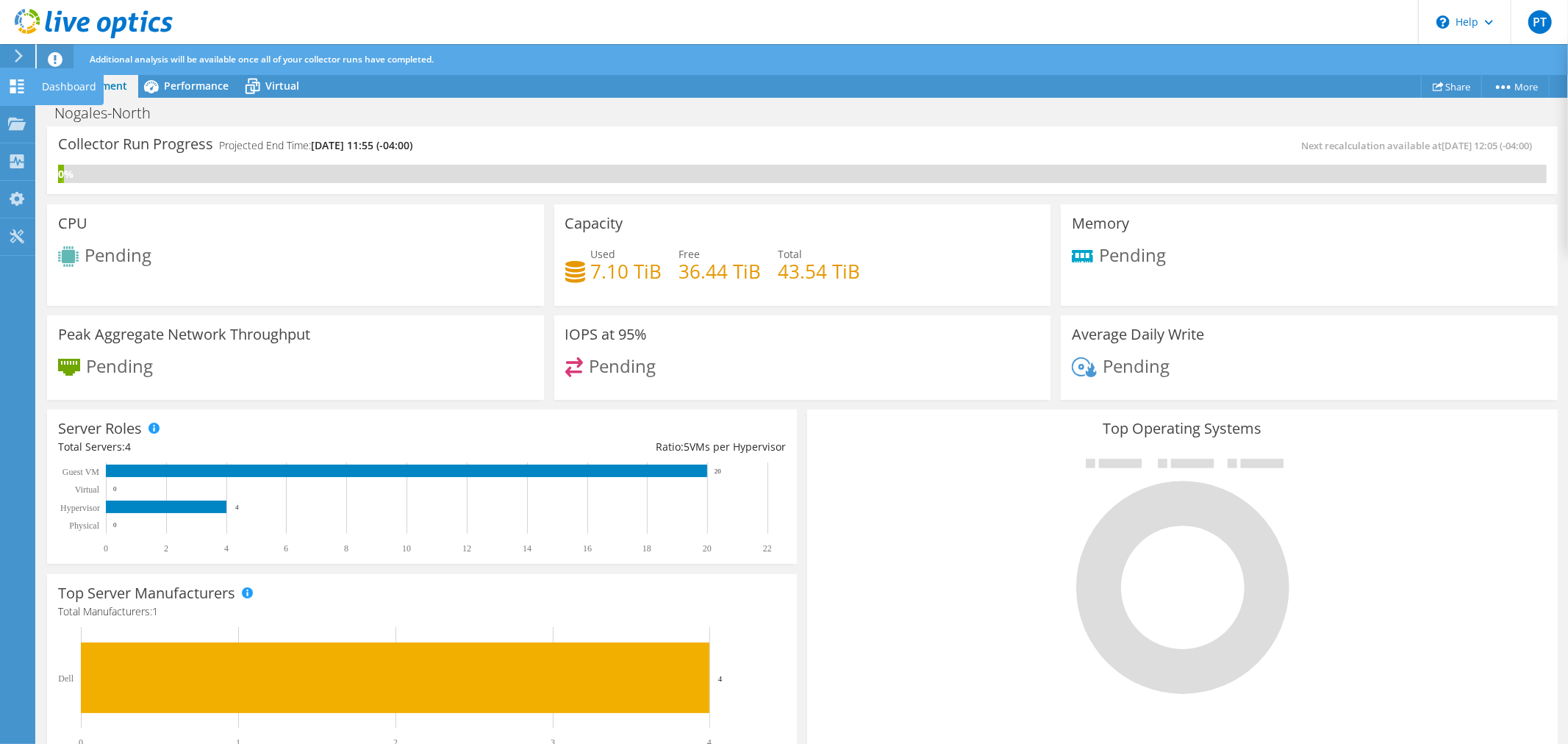
click at [77, 84] on div "Dashboard" at bounding box center [69, 86] width 69 height 37
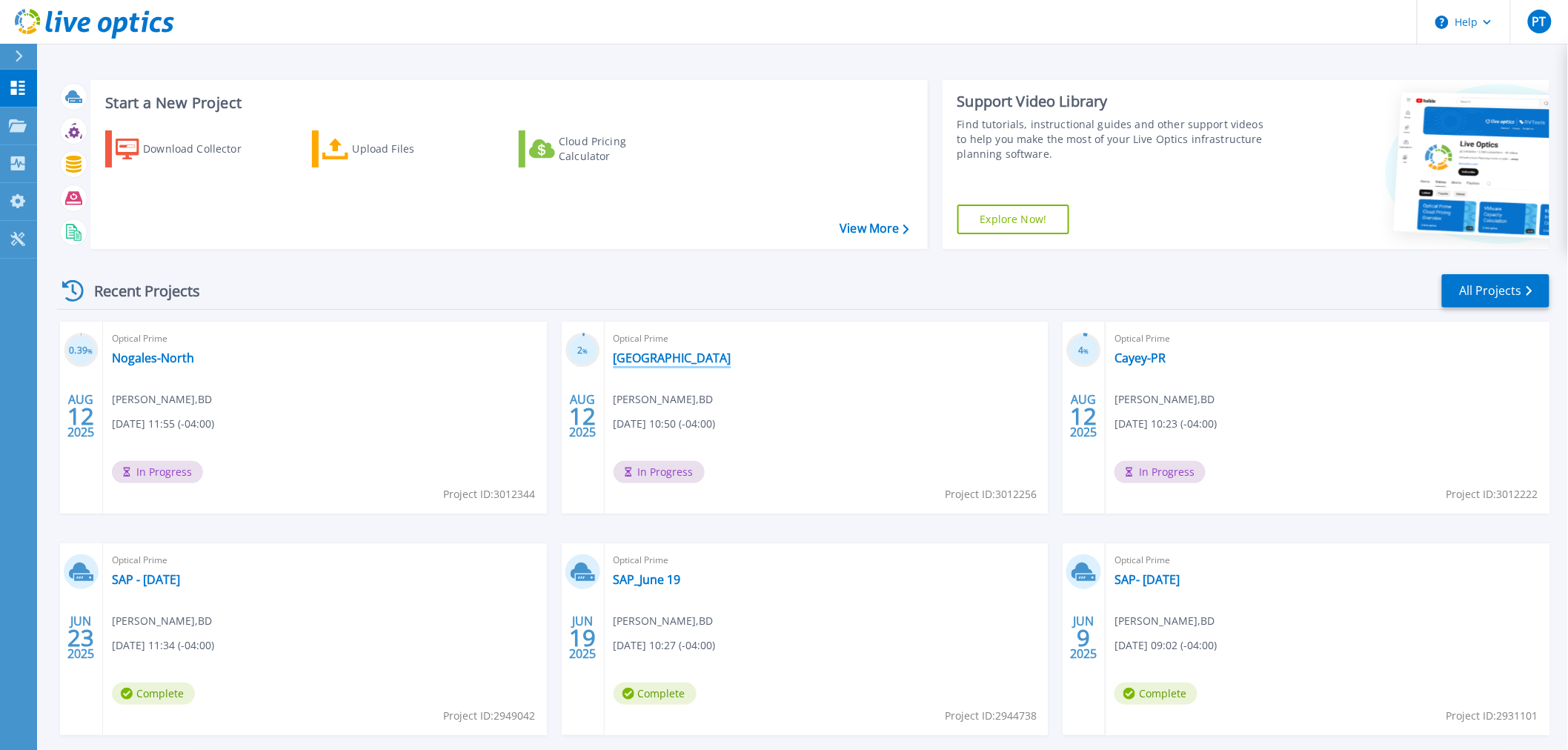
click at [656, 357] on link "[GEOGRAPHIC_DATA]" at bounding box center [672, 358] width 118 height 15
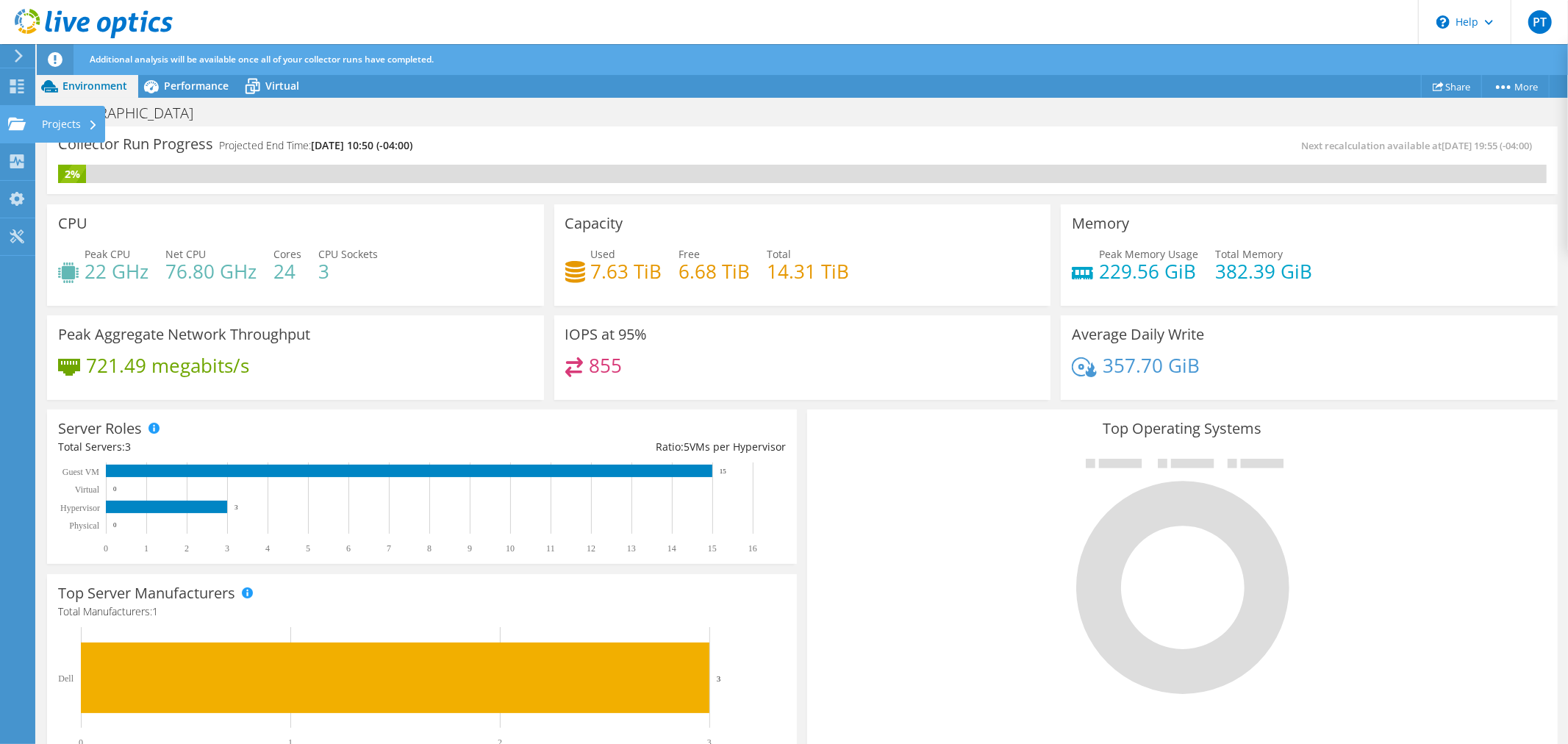
click at [16, 126] on use at bounding box center [16, 123] width 17 height 13
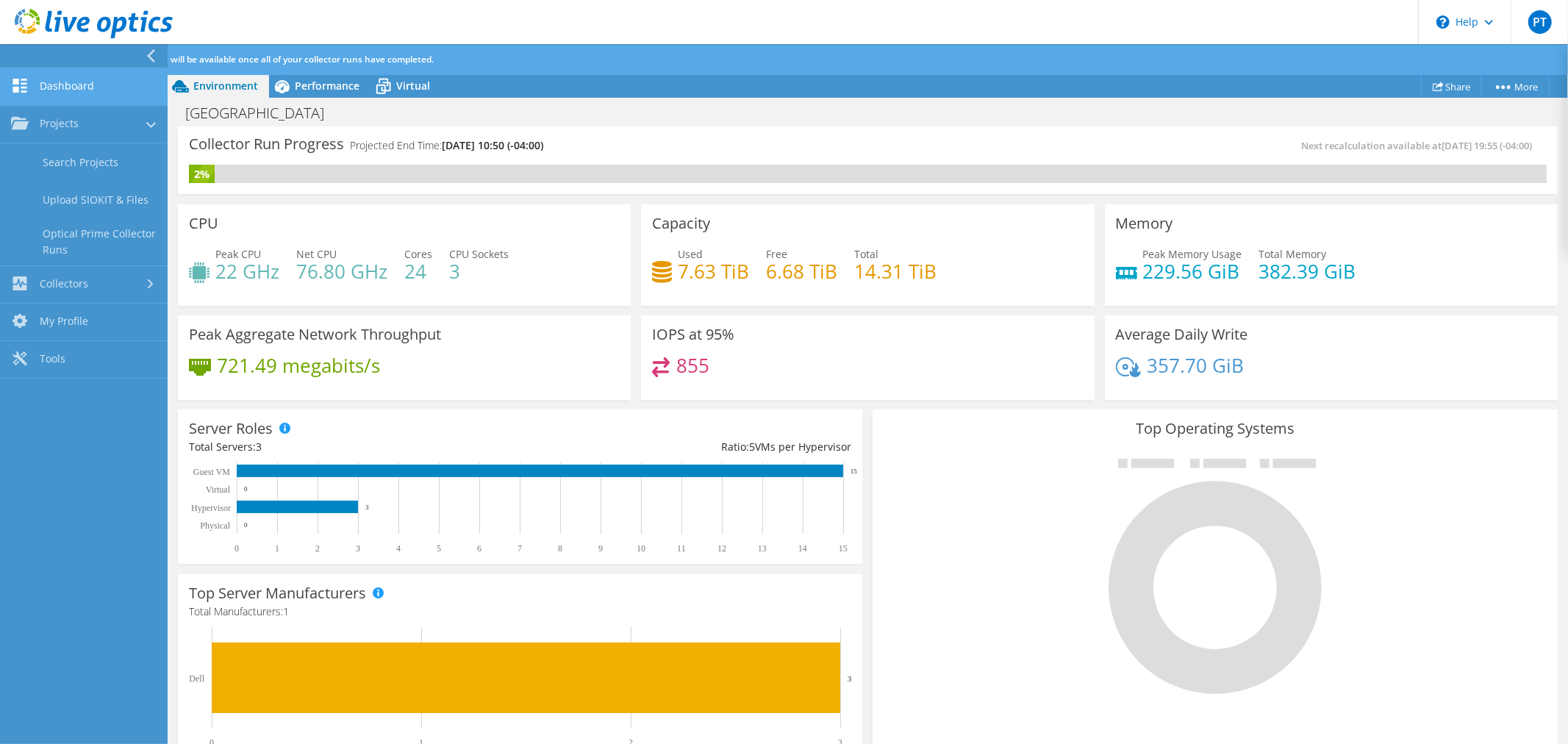
click at [94, 86] on link "Dashboard" at bounding box center [83, 86] width 168 height 37
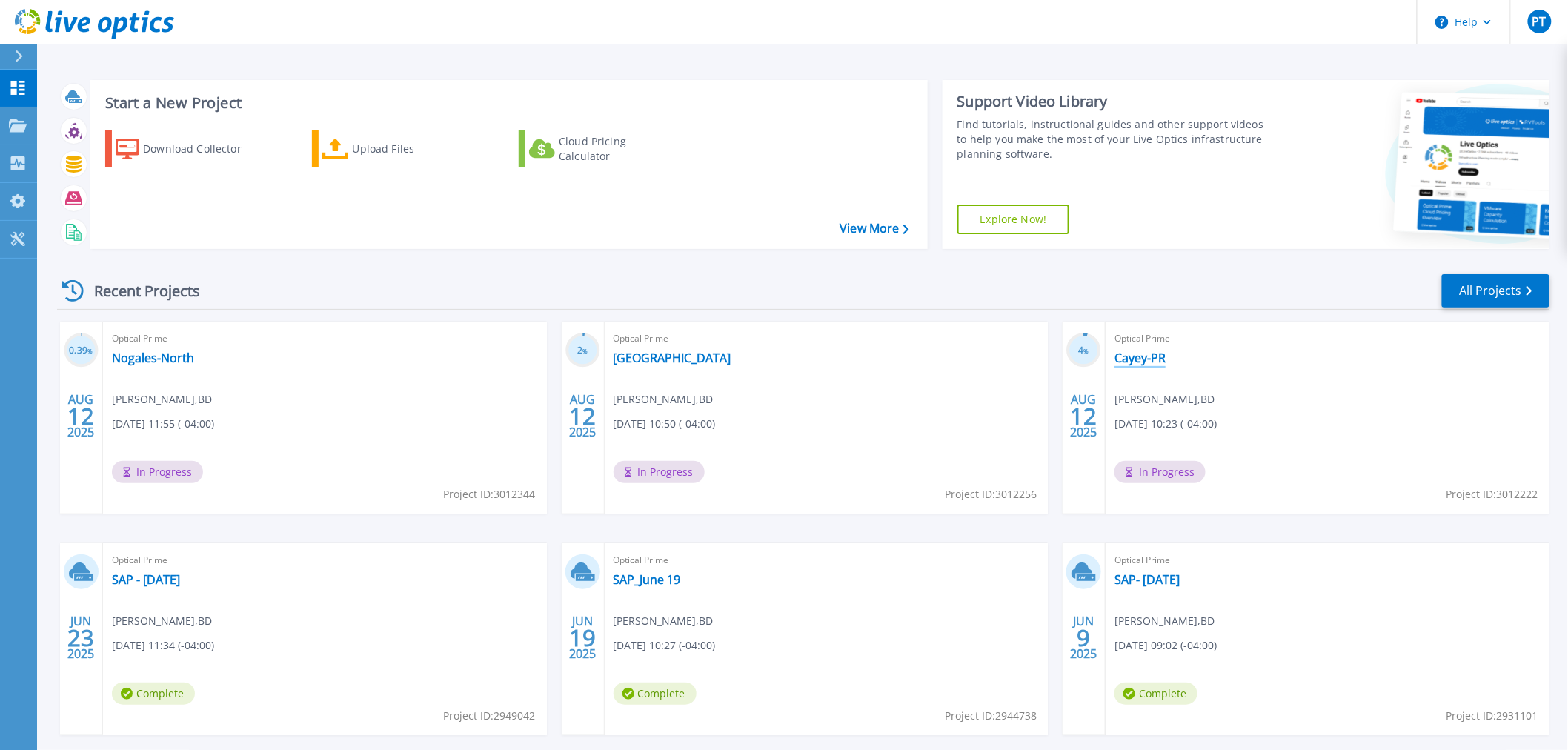
click at [1150, 359] on link "Cayey-PR" at bounding box center [1140, 358] width 51 height 15
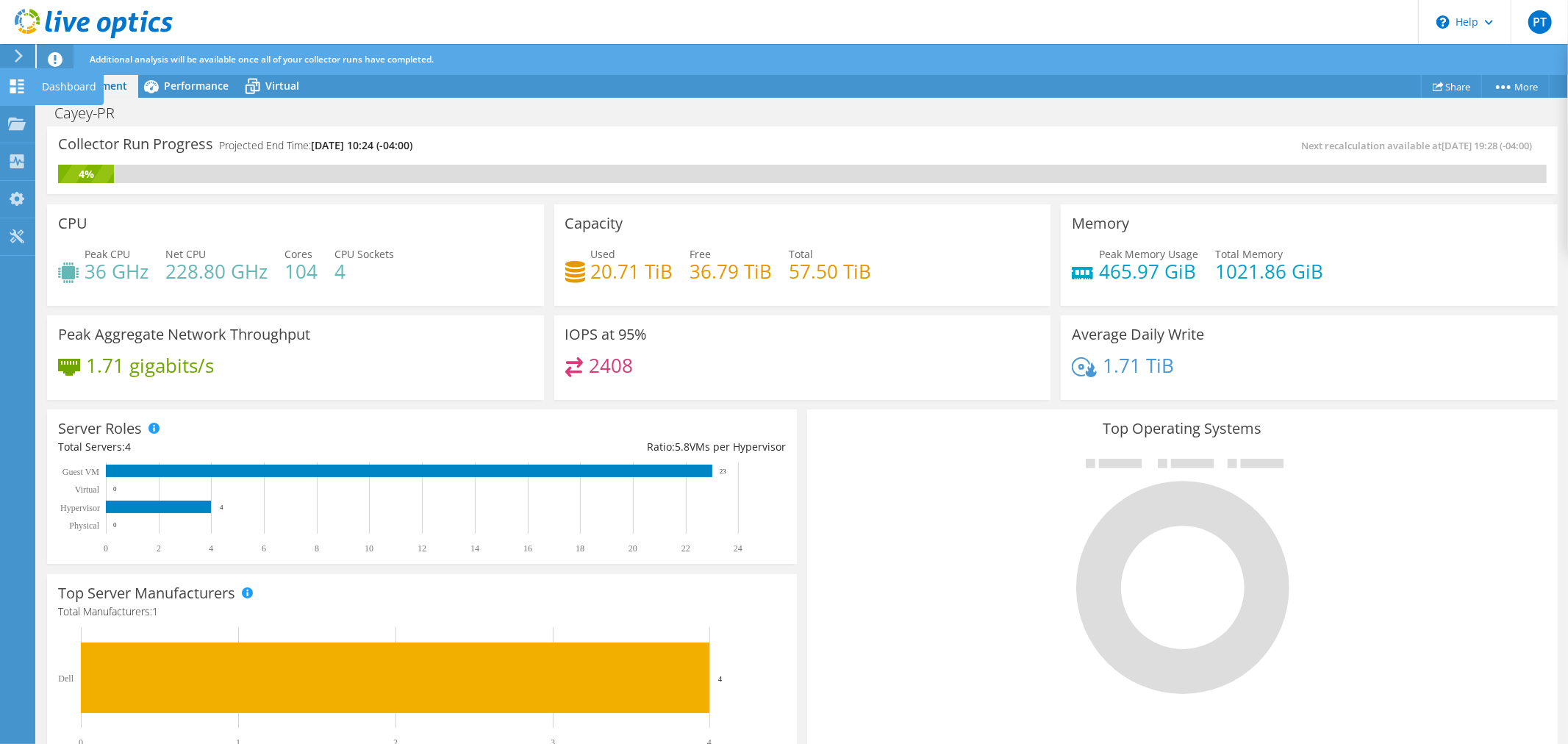
click at [18, 87] on use at bounding box center [16, 86] width 14 height 14
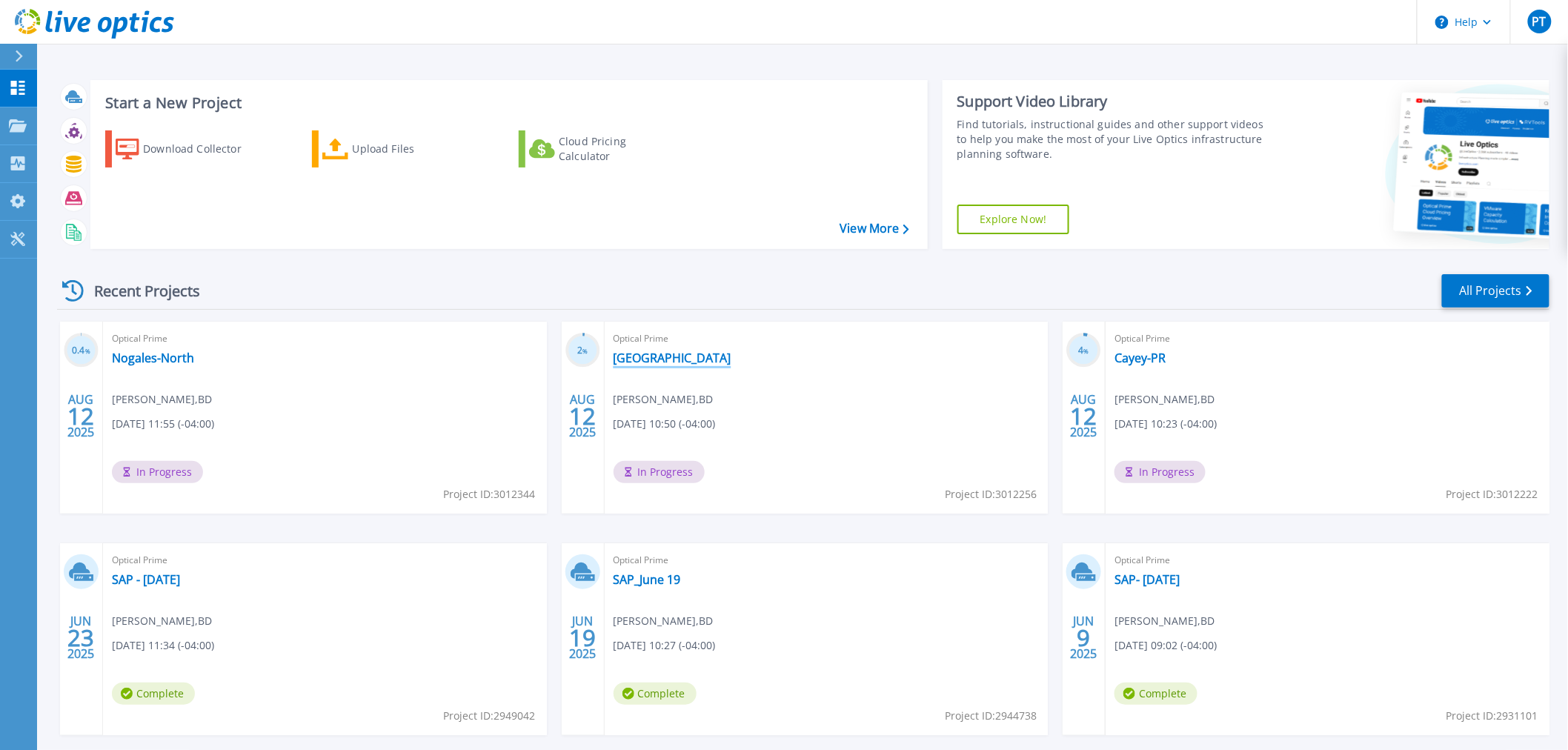
click at [657, 357] on link "[GEOGRAPHIC_DATA]" at bounding box center [672, 358] width 118 height 15
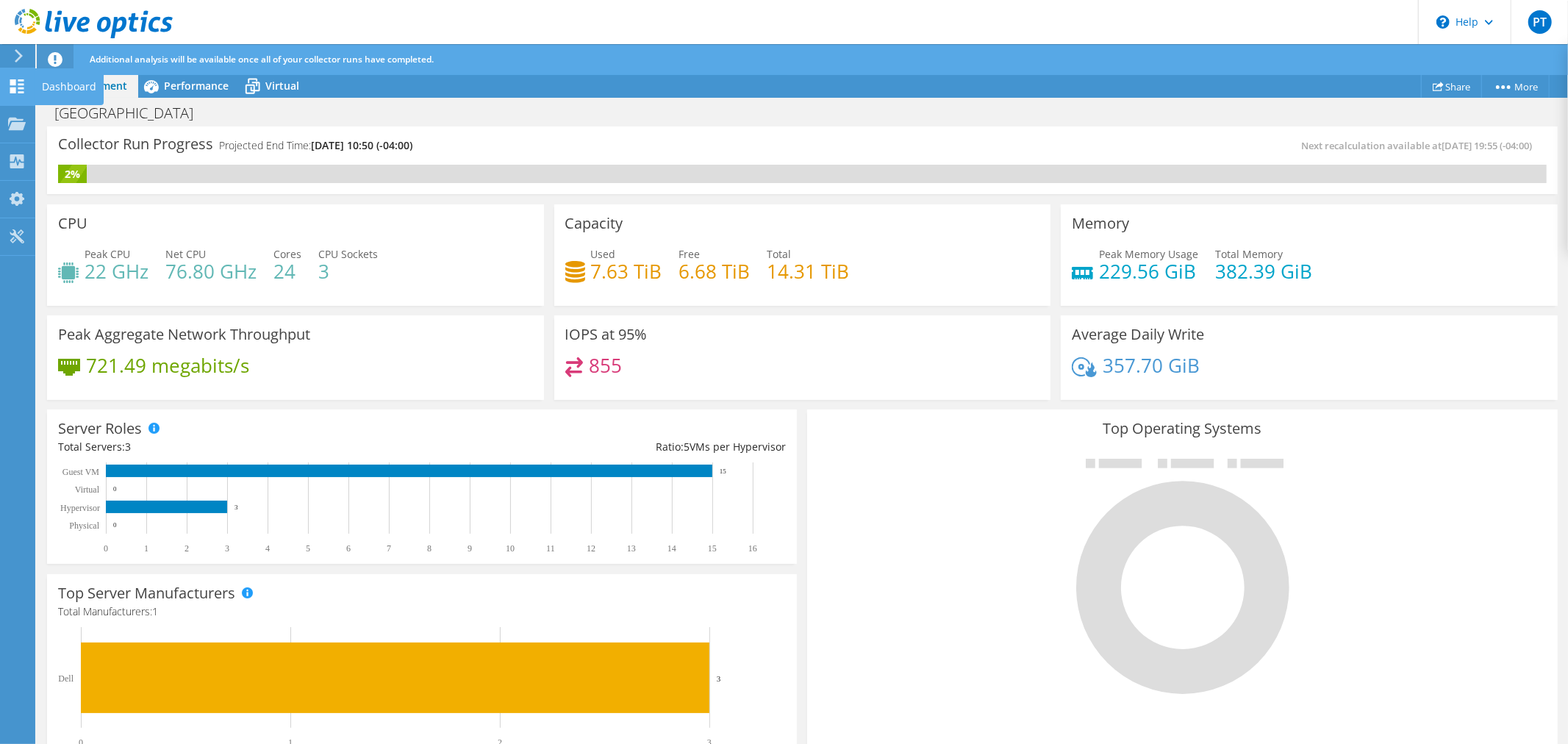
click at [60, 81] on div "Dashboard" at bounding box center [69, 86] width 69 height 37
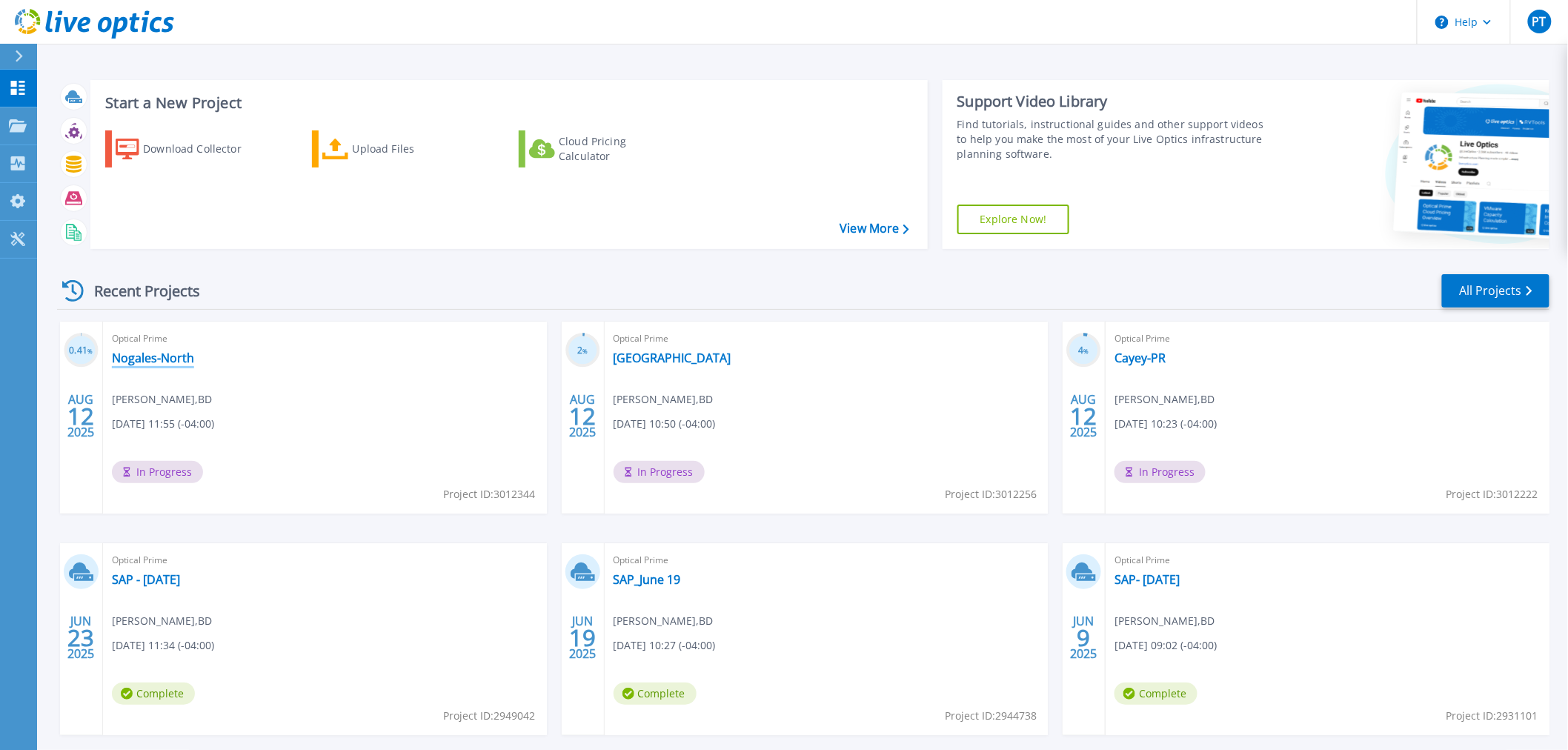
click at [166, 356] on link "Nogales-North" at bounding box center [153, 358] width 82 height 15
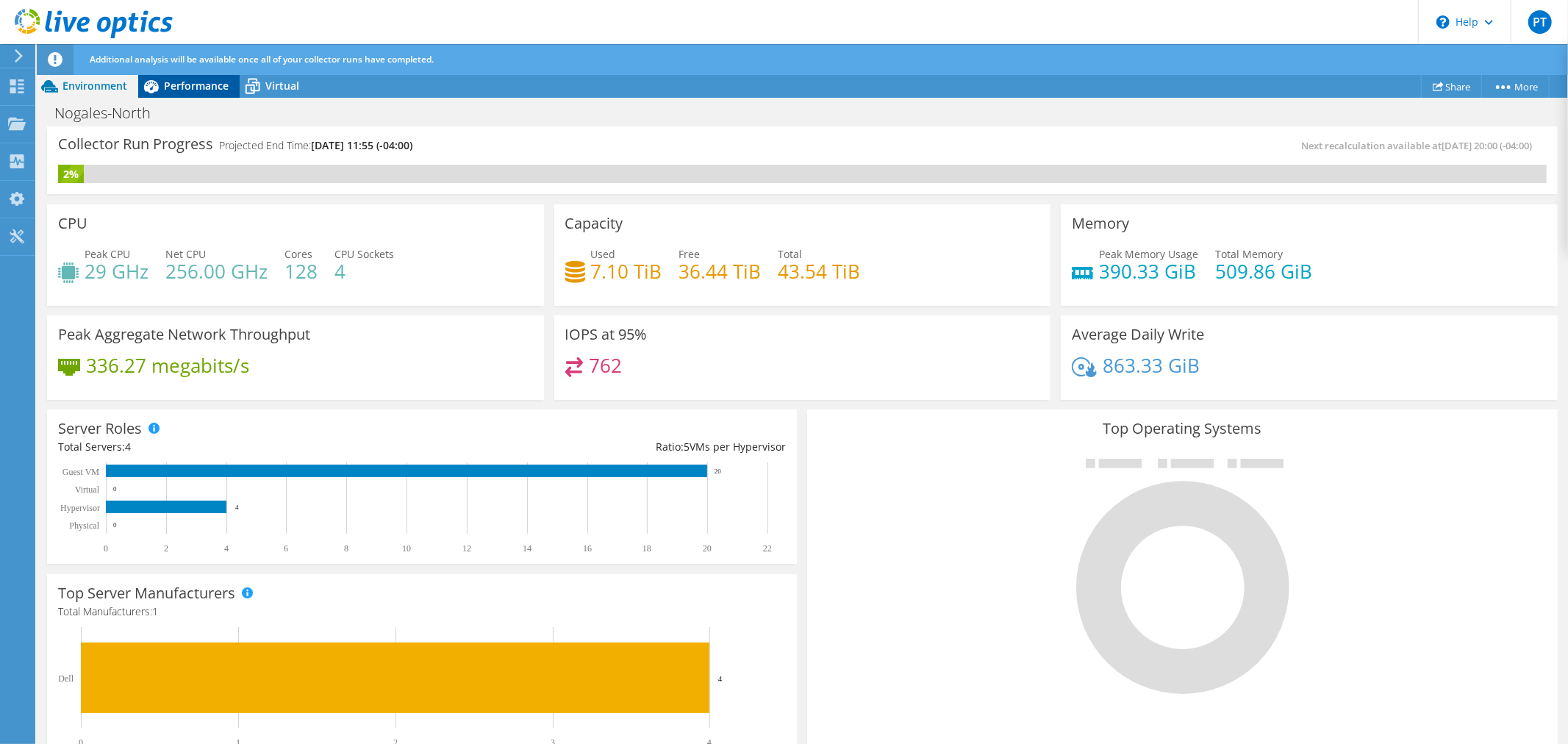
click at [196, 88] on span "Performance" at bounding box center [196, 85] width 64 height 14
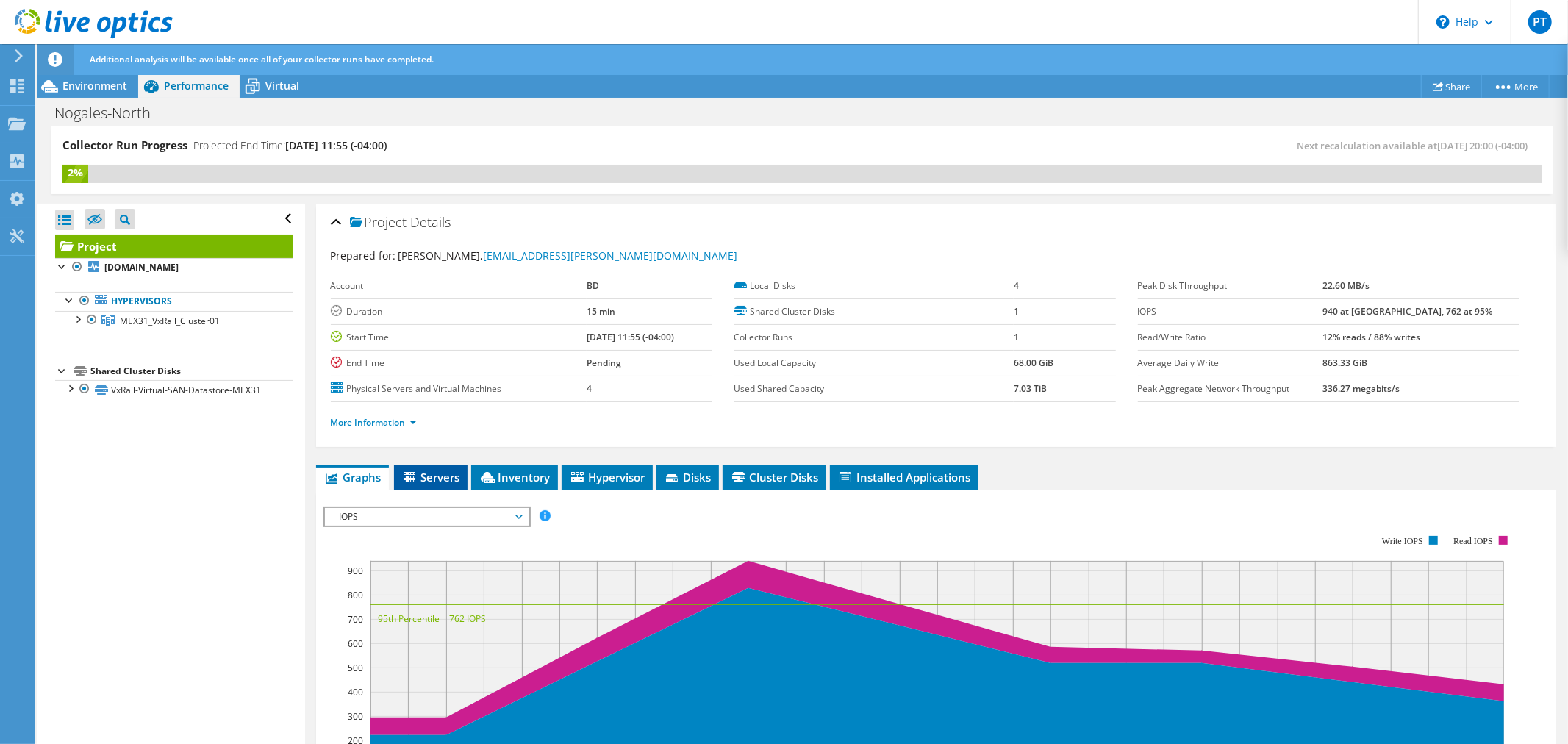
click at [435, 473] on span "Servers" at bounding box center [430, 477] width 59 height 15
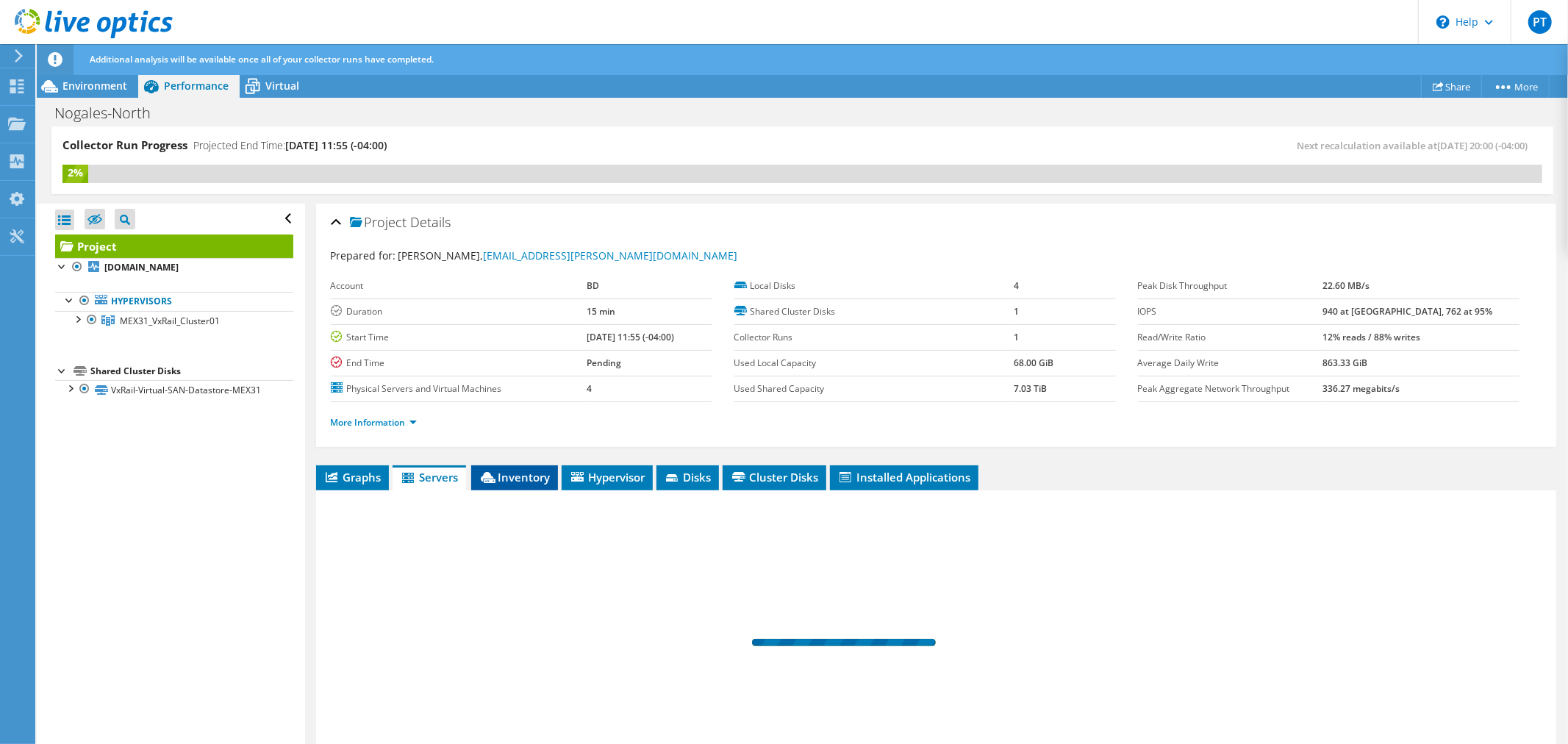
click at [522, 471] on span "Inventory" at bounding box center [514, 477] width 72 height 15
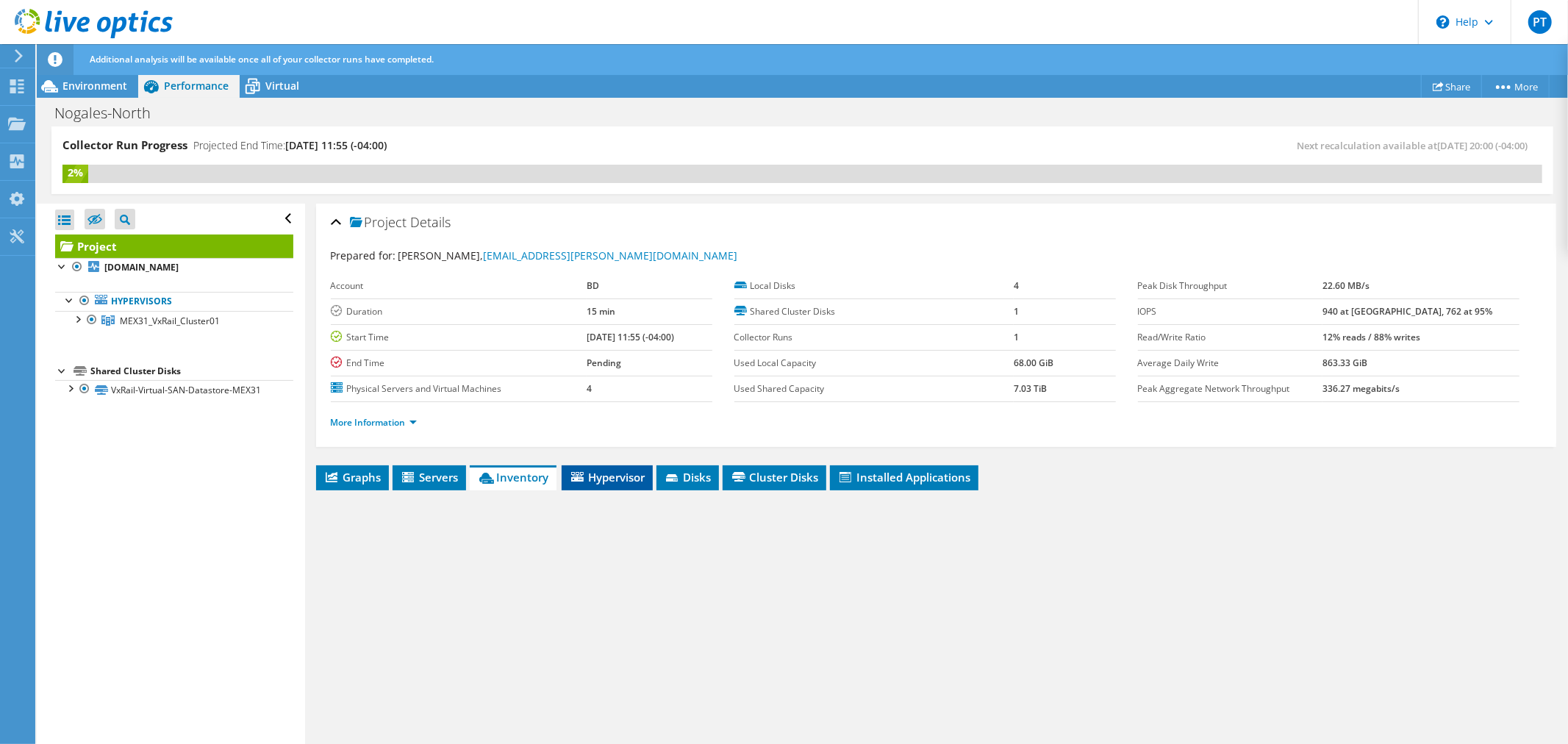
click at [587, 479] on span "Hypervisor" at bounding box center [607, 477] width 76 height 15
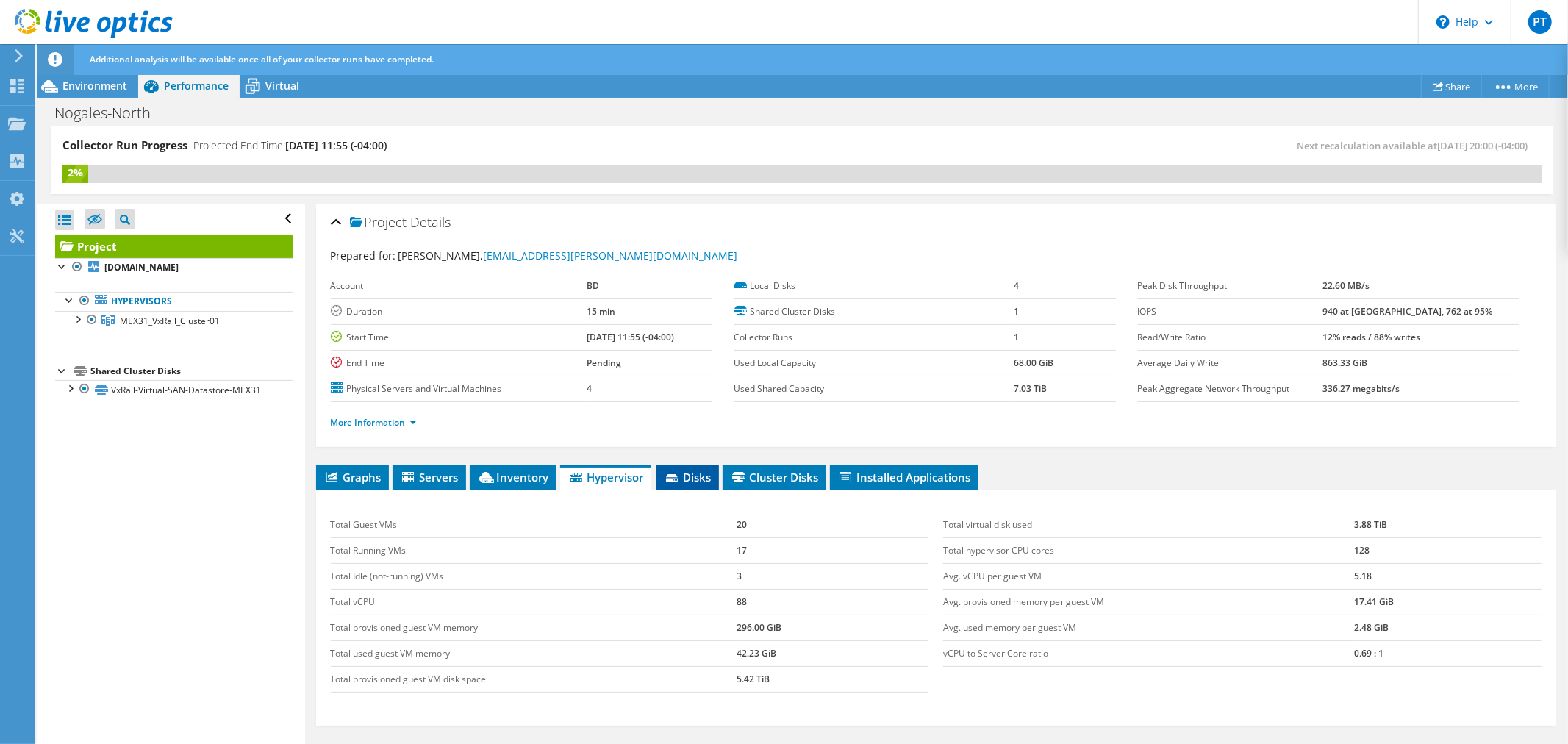
click at [694, 475] on span "Disks" at bounding box center [687, 477] width 48 height 15
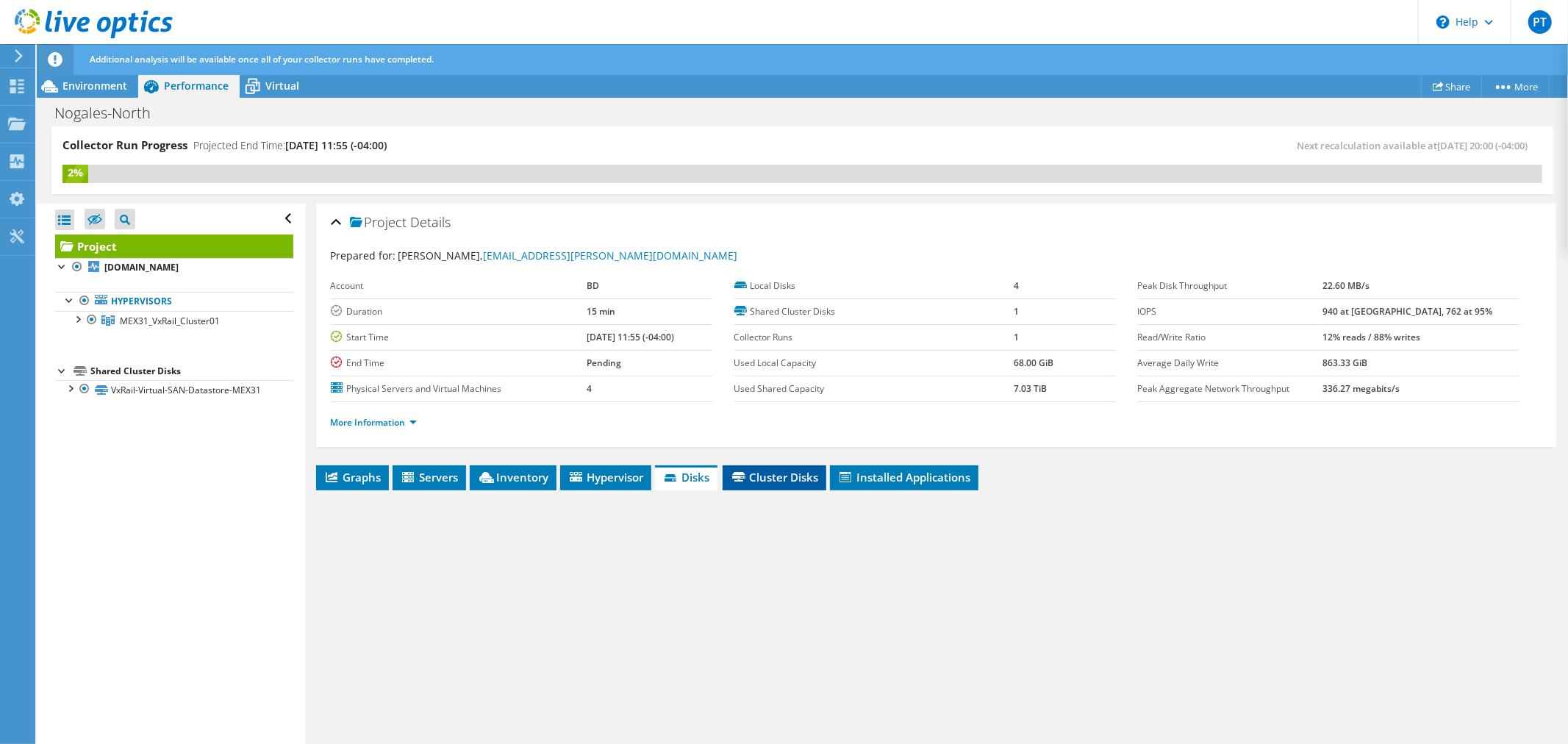
click at [755, 475] on span "Cluster Disks" at bounding box center [774, 477] width 89 height 15
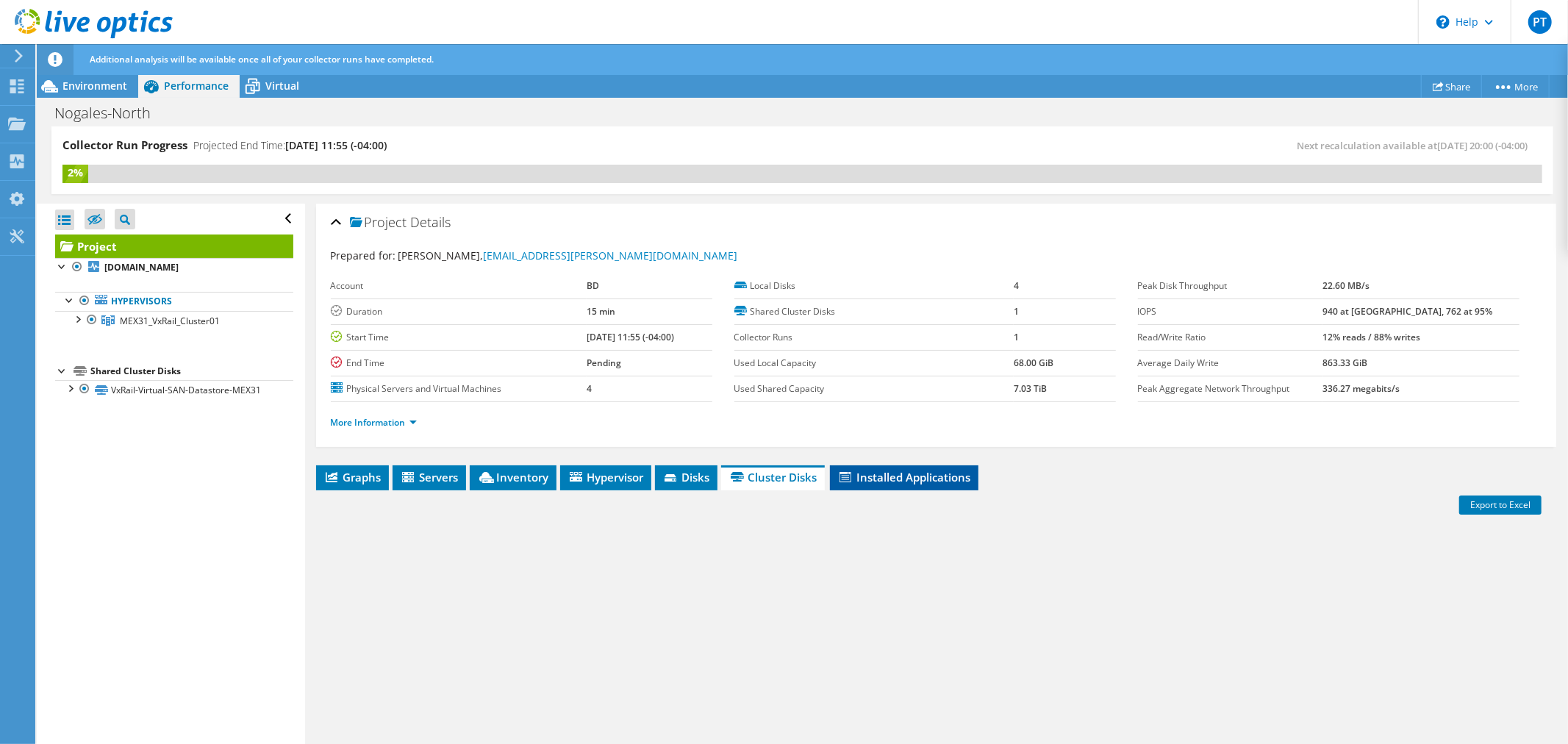
click at [855, 475] on span "Installed Applications" at bounding box center [903, 477] width 133 height 15
